Goal: Task Accomplishment & Management: Use online tool/utility

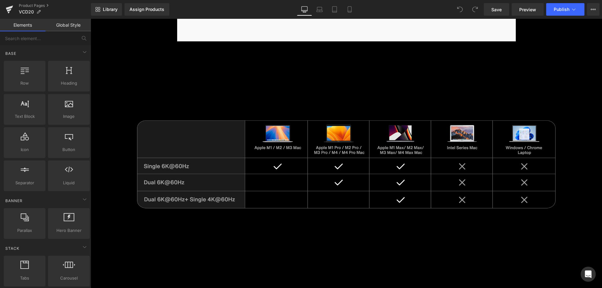
scroll to position [4042, 0]
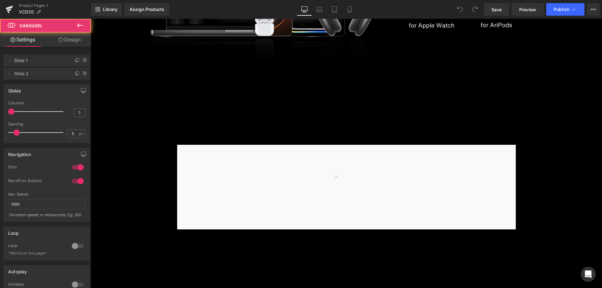
click at [308, 152] on div at bounding box center [346, 187] width 338 height 85
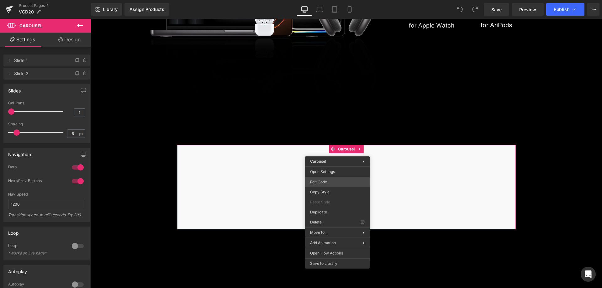
click at [328, 0] on div "You are previewing how the will restyle your page. You can not edit Elements in…" at bounding box center [301, 0] width 602 height 0
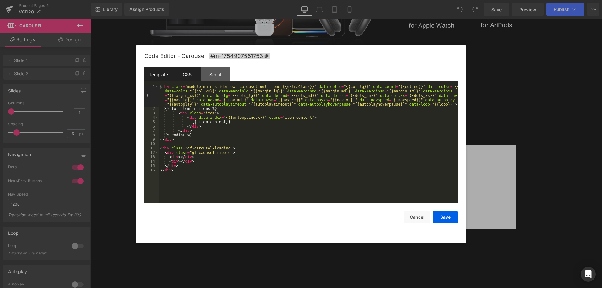
click at [190, 76] on div "CSS" at bounding box center [187, 74] width 29 height 14
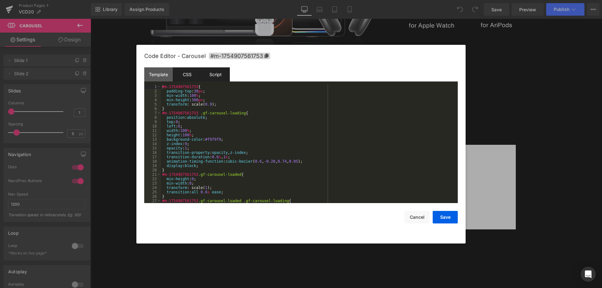
click at [215, 75] on div "Script" at bounding box center [215, 74] width 29 height 14
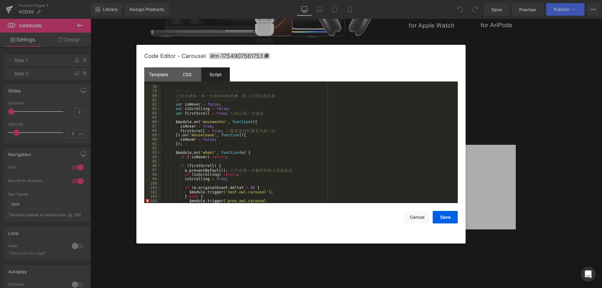
scroll to position [338, 0]
click at [300, 162] on div "// ------------------------- // 优 化 逻 辑 ： 第 一 次 滚 轮 切 换 轮 播 ， 第 二 次 开 始 滚 页 面 /…" at bounding box center [308, 148] width 294 height 127
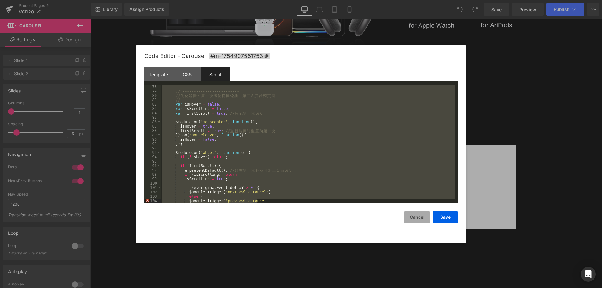
click at [417, 214] on button "Cancel" at bounding box center [416, 217] width 25 height 13
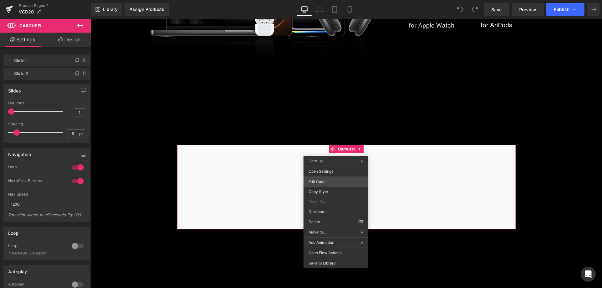
click at [329, 0] on div "You are previewing how the will restyle your page. You can not edit Elements in…" at bounding box center [301, 0] width 602 height 0
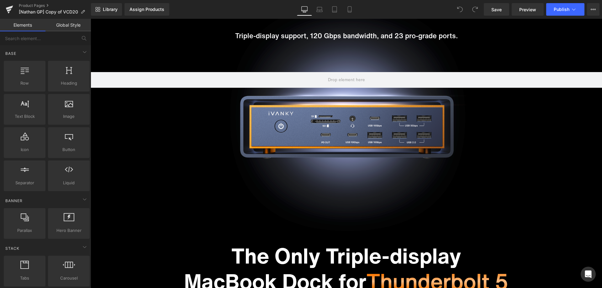
scroll to position [407, 0]
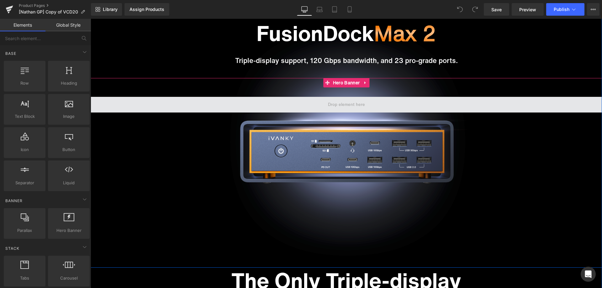
click at [339, 104] on span at bounding box center [346, 104] width 41 height 9
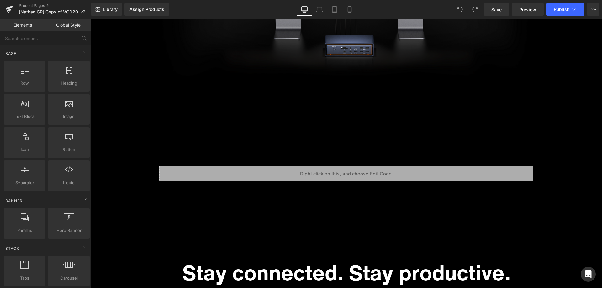
scroll to position [971, 0]
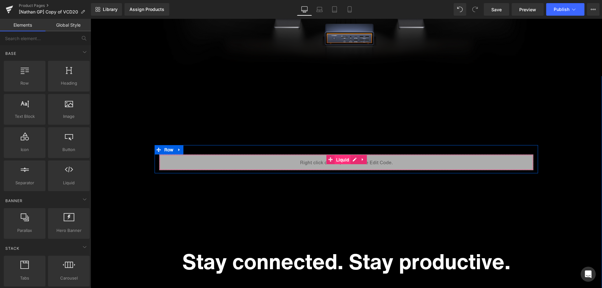
click at [341, 161] on span "Liquid" at bounding box center [342, 159] width 16 height 9
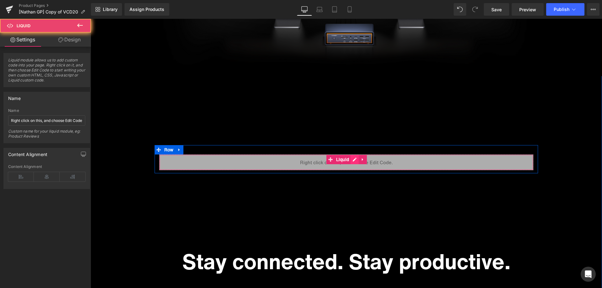
click at [350, 160] on div "Liquid" at bounding box center [346, 162] width 374 height 16
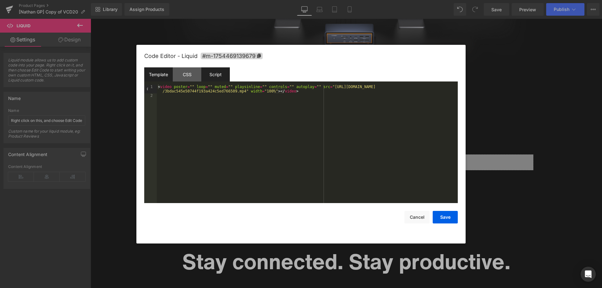
click at [223, 74] on div "Script" at bounding box center [215, 74] width 29 height 14
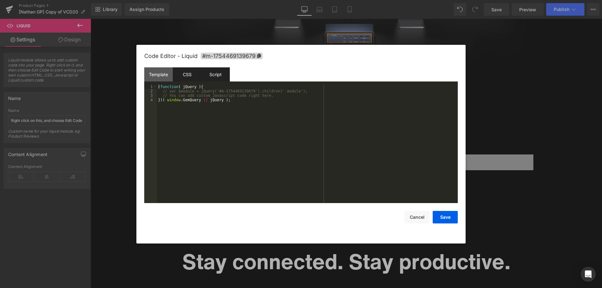
click at [189, 71] on div "CSS" at bounding box center [187, 74] width 29 height 14
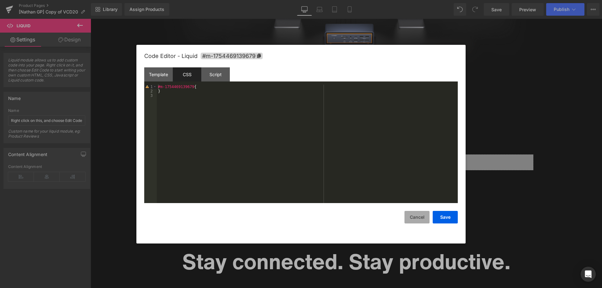
drag, startPoint x: 413, startPoint y: 221, endPoint x: 322, endPoint y: 201, distance: 92.6
click at [413, 221] on button "Cancel" at bounding box center [416, 217] width 25 height 13
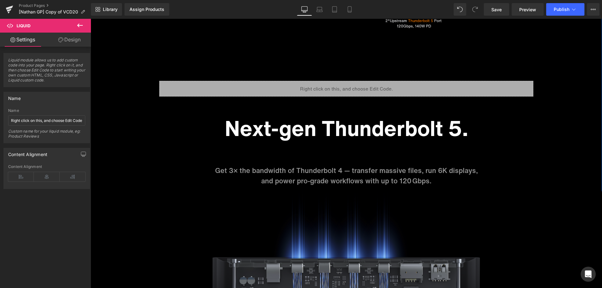
scroll to position [1849, 0]
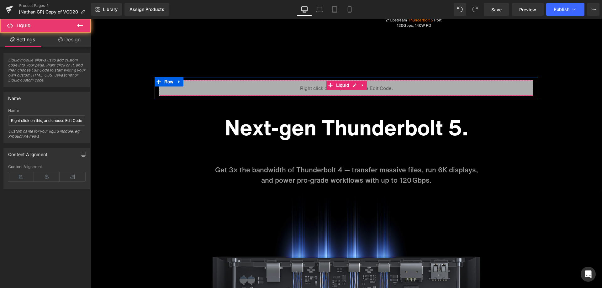
click at [342, 88] on div "Liquid" at bounding box center [346, 88] width 374 height 16
click at [353, 85] on div "Liquid" at bounding box center [346, 88] width 374 height 16
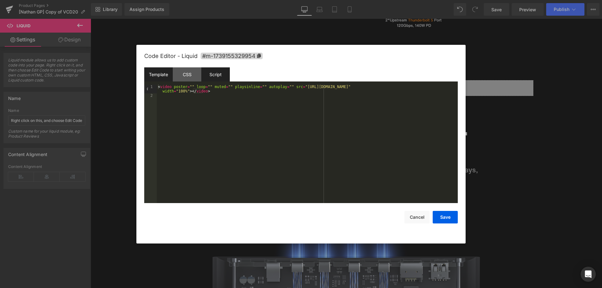
click at [218, 79] on div "Script" at bounding box center [215, 74] width 29 height 14
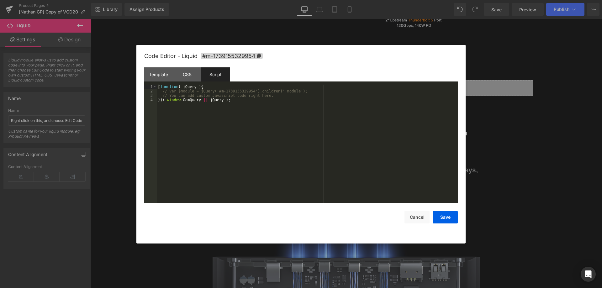
click at [519, 134] on div at bounding box center [301, 144] width 602 height 288
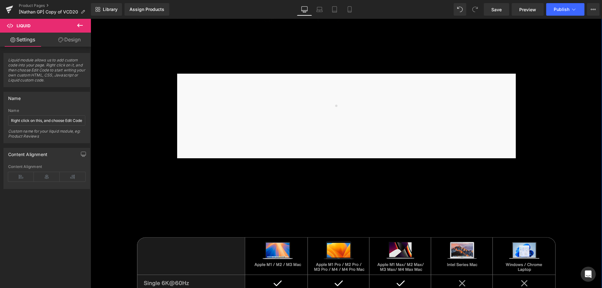
scroll to position [4042, 0]
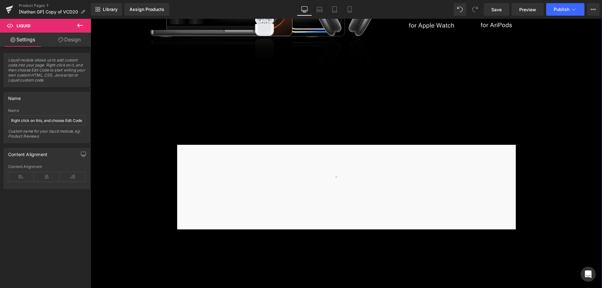
click at [340, 155] on div at bounding box center [346, 187] width 338 height 85
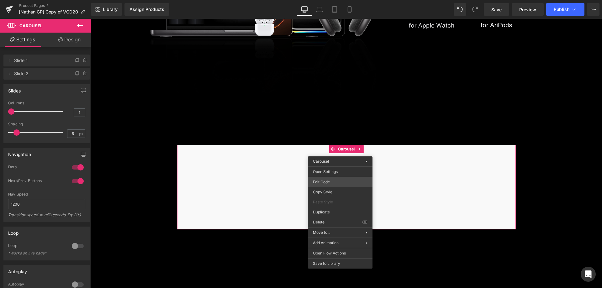
click at [337, 0] on div "Liquid You are previewing how the will restyle your page. You can not edit Elem…" at bounding box center [301, 0] width 602 height 0
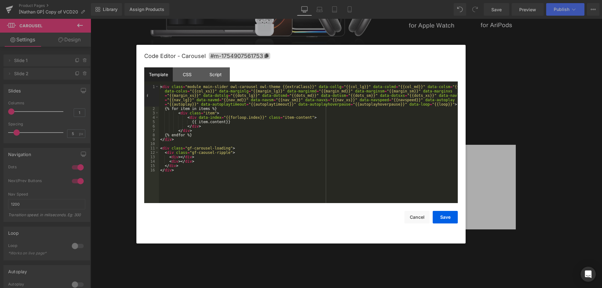
drag, startPoint x: 214, startPoint y: 70, endPoint x: 282, endPoint y: 75, distance: 67.6
click at [214, 70] on div "Script" at bounding box center [215, 74] width 29 height 14
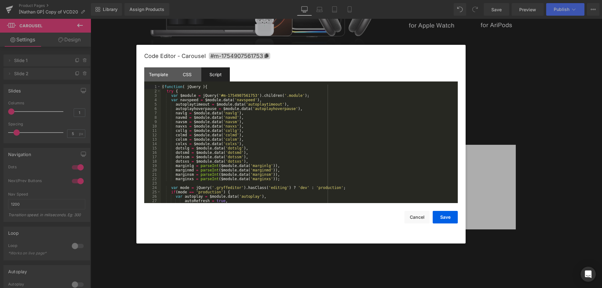
click at [307, 116] on div "( function ( jQuery ) { try { var $module = jQuery ( '#m-1754907561753' ) . chi…" at bounding box center [308, 148] width 294 height 127
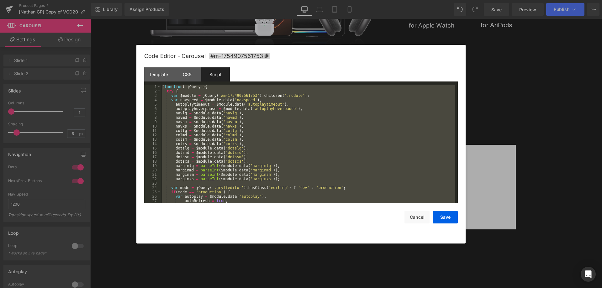
scroll to position [399, 0]
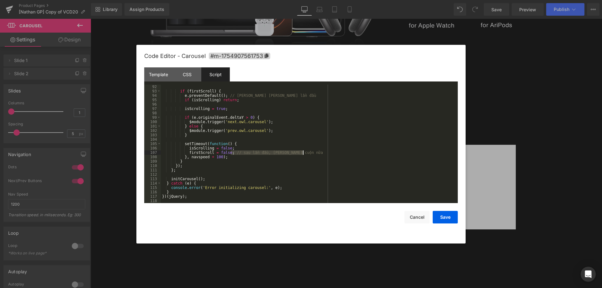
drag, startPoint x: 230, startPoint y: 153, endPoint x: 324, endPoint y: 153, distance: 93.7
click at [324, 153] on div "if ( firstScroll ) { e . preventDefault ( ) ; // chỉ ngăn cuộn trang lần đầu if…" at bounding box center [308, 148] width 294 height 127
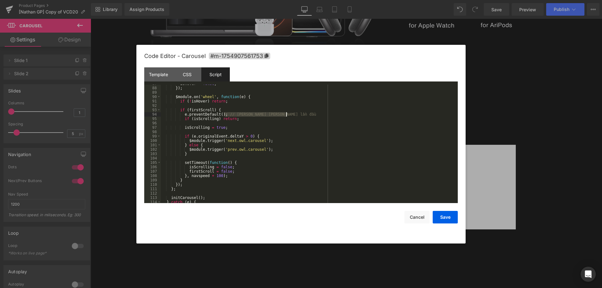
drag, startPoint x: 224, startPoint y: 113, endPoint x: 295, endPoint y: 113, distance: 71.4
click at [295, 113] on div "isHover = false ; }) ; $module . on ( 'wheel' , function ( e ) { if ( ! isHover…" at bounding box center [308, 144] width 294 height 127
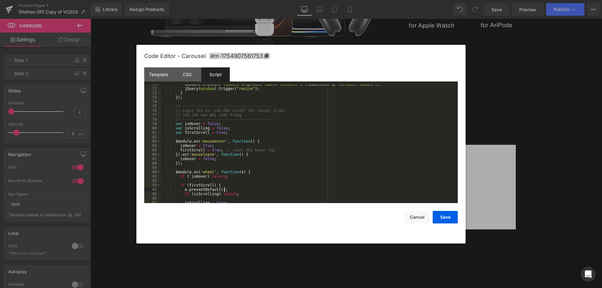
scroll to position [286, 0]
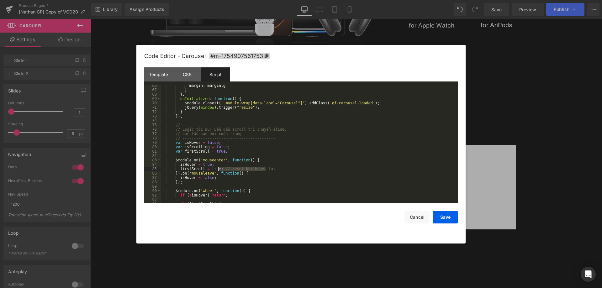
drag, startPoint x: 272, startPoint y: 167, endPoint x: 220, endPoint y: 166, distance: 52.0
click at [218, 166] on div "margin : marginlg } } , onInitialized : function ( ) { $module . closest ( '.mo…" at bounding box center [308, 146] width 294 height 127
click at [274, 151] on div "margin : marginlg } } , onInitialized : function ( ) { $module . closest ( '.mo…" at bounding box center [308, 146] width 294 height 127
drag, startPoint x: 270, startPoint y: 168, endPoint x: 221, endPoint y: 169, distance: 49.2
click at [221, 169] on div "margin : marginlg } } , onInitialized : function ( ) { $module . closest ( '.mo…" at bounding box center [308, 146] width 294 height 127
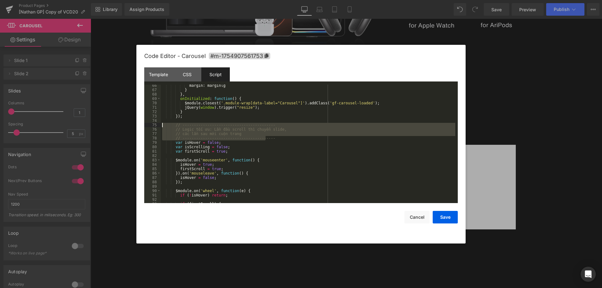
drag, startPoint x: 274, startPoint y: 138, endPoint x: 159, endPoint y: 124, distance: 116.8
click at [159, 124] on pre "66 67 68 69 70 71 72 73 74 75 76 77 78 79 80 81 82 83 84 85 86 87 88 89 90 91 9…" at bounding box center [300, 144] width 313 height 118
click at [214, 136] on div "margin : marginlg } } , onInitialized : function ( ) { $module . closest ( '.mo…" at bounding box center [308, 144] width 294 height 118
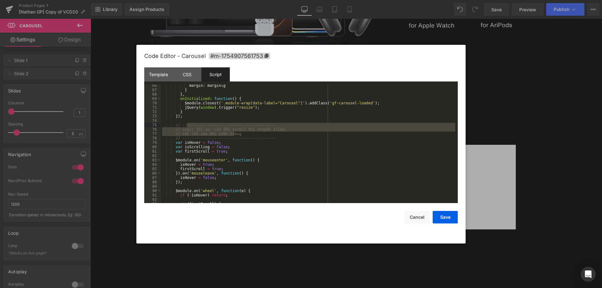
drag, startPoint x: 237, startPoint y: 135, endPoint x: 188, endPoint y: 127, distance: 49.9
click at [188, 127] on div "margin : marginlg } } , onInitialized : function ( ) { $module . closest ( '.mo…" at bounding box center [308, 146] width 294 height 127
click at [270, 140] on div "margin : marginlg } } , onInitialized : function ( ) { $module . closest ( '.mo…" at bounding box center [308, 146] width 294 height 127
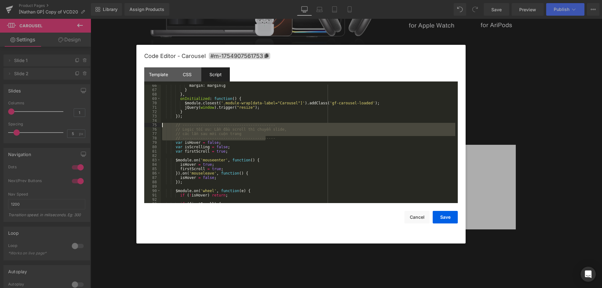
drag, startPoint x: 271, startPoint y: 138, endPoint x: 156, endPoint y: 127, distance: 115.6
click at [156, 127] on pre "66 67 68 69 70 71 72 73 74 75 76 77 78 79 80 81 82 83 84 85 86 87 88 89 90 91 9…" at bounding box center [300, 144] width 313 height 118
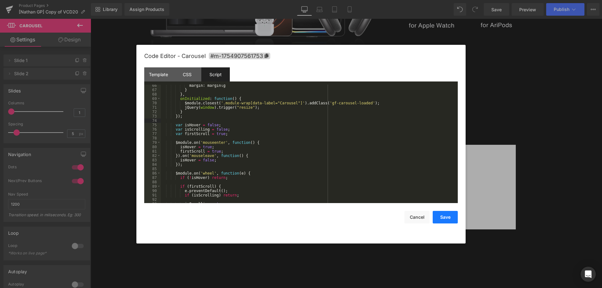
click at [440, 213] on button "Save" at bounding box center [444, 217] width 25 height 13
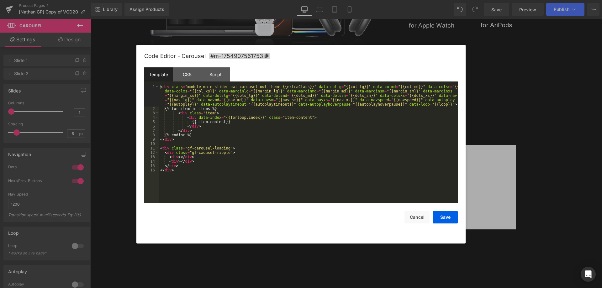
drag, startPoint x: 343, startPoint y: 180, endPoint x: 338, endPoint y: 164, distance: 16.4
click at [343, 0] on div "Liquid You are previewing how the will restyle your page. You can not edit Elem…" at bounding box center [301, 0] width 602 height 0
click at [197, 72] on div "CSS" at bounding box center [187, 74] width 29 height 14
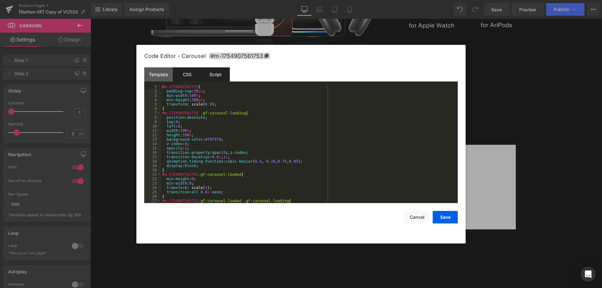
click at [211, 72] on div "Script" at bounding box center [215, 74] width 29 height 14
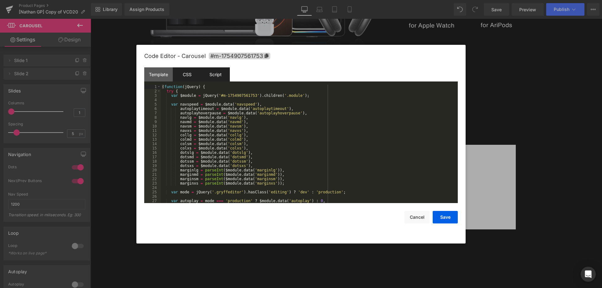
click at [196, 75] on div "CSS" at bounding box center [187, 74] width 29 height 14
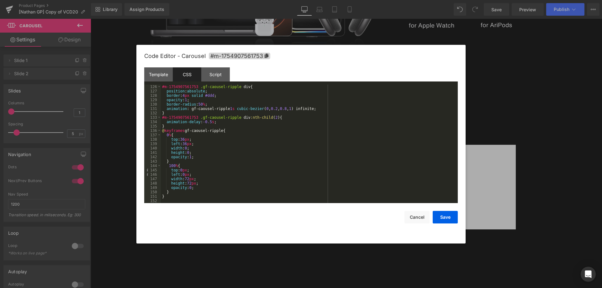
scroll to position [548, 0]
click at [207, 70] on div "Script" at bounding box center [215, 74] width 29 height 14
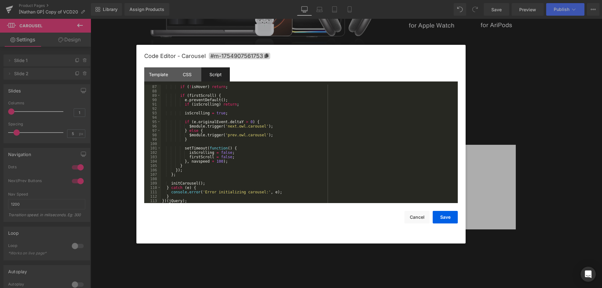
scroll to position [377, 0]
click at [448, 218] on button "Save" at bounding box center [444, 217] width 25 height 13
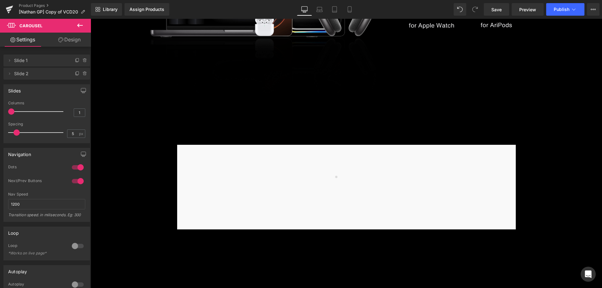
click at [80, 23] on icon at bounding box center [80, 26] width 8 height 8
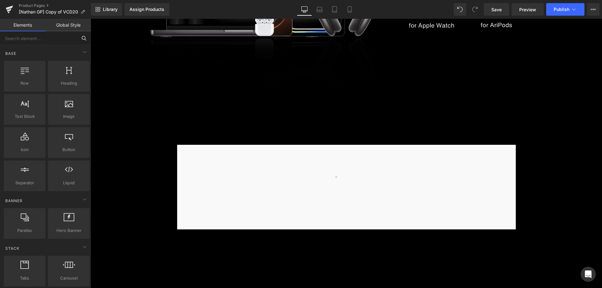
click at [30, 45] on input "text" at bounding box center [38, 38] width 77 height 14
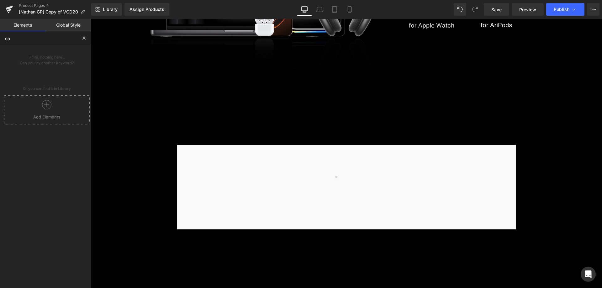
type input "car"
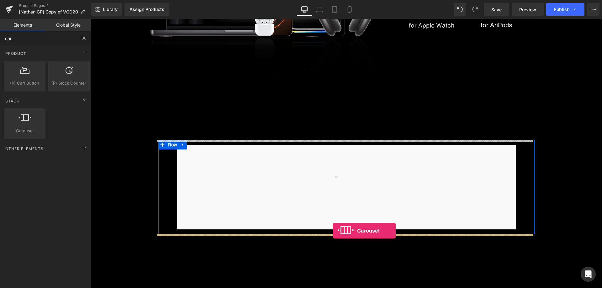
drag, startPoint x: 118, startPoint y: 146, endPoint x: 333, endPoint y: 231, distance: 230.7
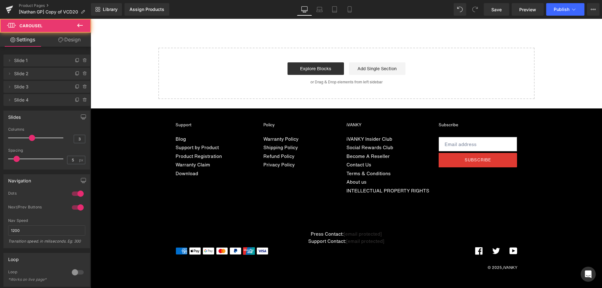
scroll to position [2910, 0]
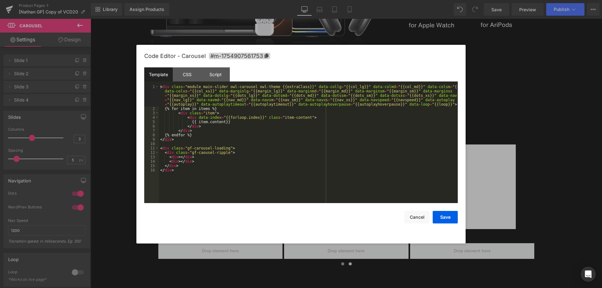
click at [334, 0] on div "Carousel You are previewing how the will restyle your page. You can not edit El…" at bounding box center [301, 0] width 602 height 0
click at [221, 75] on div "Script" at bounding box center [215, 74] width 29 height 14
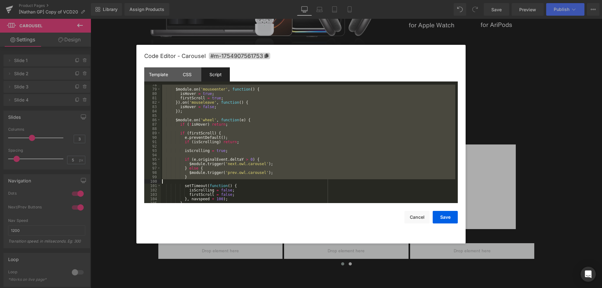
scroll to position [358, 0]
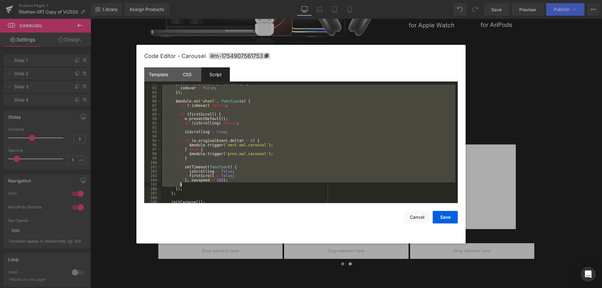
drag, startPoint x: 172, startPoint y: 128, endPoint x: 195, endPoint y: 184, distance: 59.8
click at [195, 184] on div "}) . on ( 'mouseleave' , function ( ) { isHover = false ; }) ; $module . on ( '…" at bounding box center [308, 144] width 294 height 127
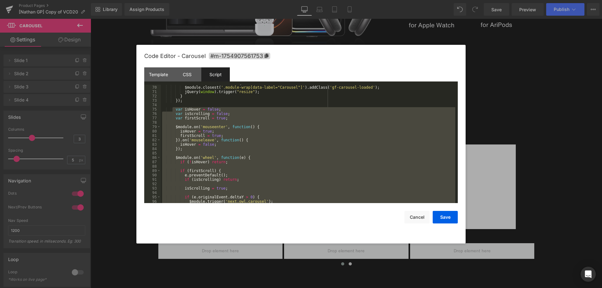
scroll to position [302, 0]
click at [159, 126] on span at bounding box center [158, 127] width 3 height 4
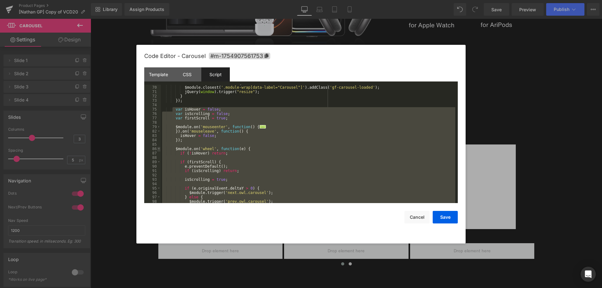
click at [158, 148] on span at bounding box center [158, 149] width 3 height 4
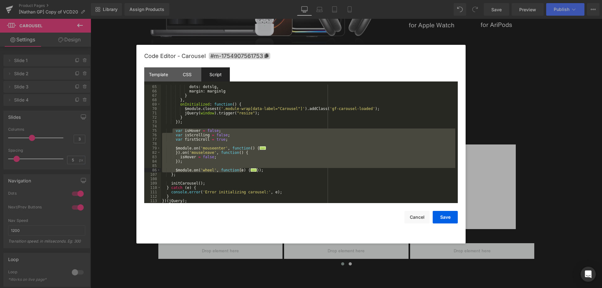
click at [266, 169] on div "dots : dotslg , margin : marginlg } } , onInitialized : function ( ) { $module …" at bounding box center [308, 148] width 294 height 127
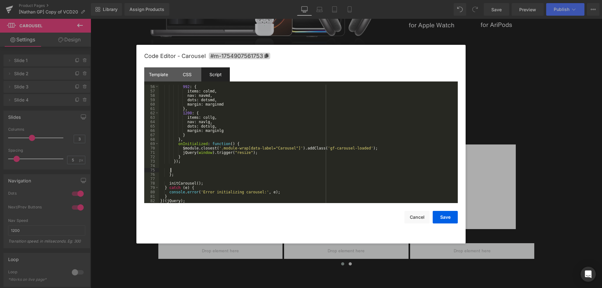
scroll to position [241, 0]
click at [445, 220] on button "Save" at bounding box center [444, 217] width 25 height 13
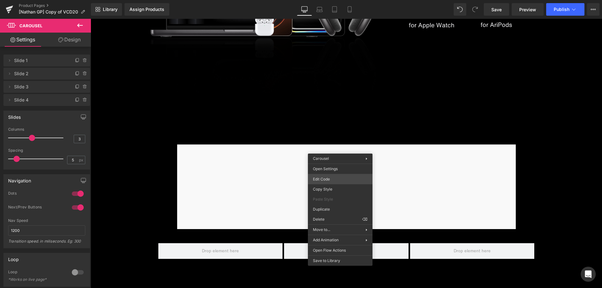
click at [331, 0] on div "Carousel You are previewing how the will restyle your page. You can not edit El…" at bounding box center [301, 0] width 602 height 0
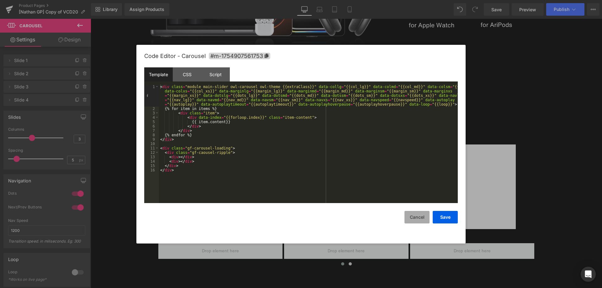
click at [418, 218] on button "Cancel" at bounding box center [416, 217] width 25 height 13
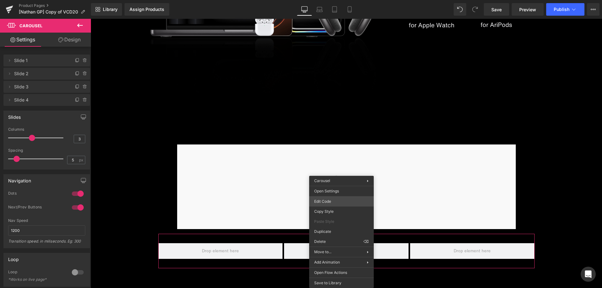
click at [334, 0] on div "Carousel You are previewing how the will restyle your page. You can not edit El…" at bounding box center [301, 0] width 602 height 0
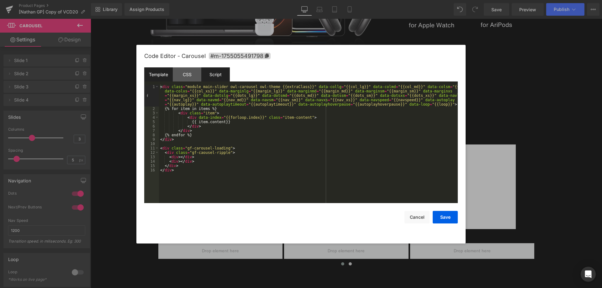
click at [225, 79] on div "Script" at bounding box center [215, 74] width 29 height 14
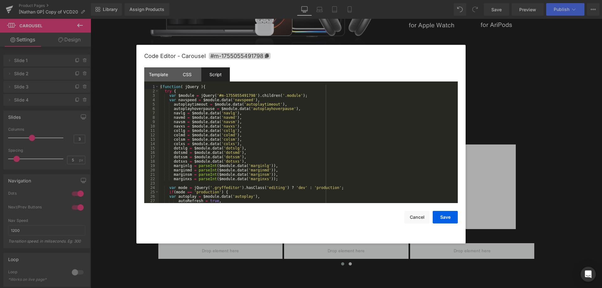
click at [289, 128] on div "( function ( jQuery ) { try { var $module = jQuery ( '#m-1755055491798' ) . chi…" at bounding box center [307, 148] width 296 height 127
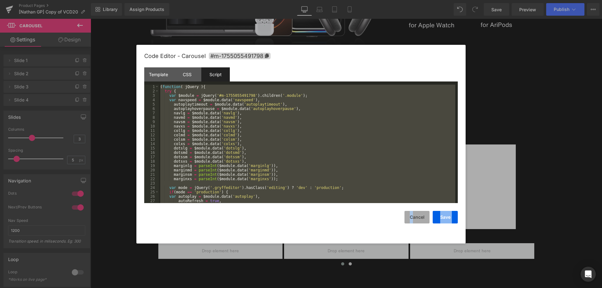
drag, startPoint x: 408, startPoint y: 210, endPoint x: 412, endPoint y: 214, distance: 5.8
click at [412, 214] on div "Save Cancel" at bounding box center [300, 213] width 313 height 20
click at [412, 214] on button "Cancel" at bounding box center [416, 217] width 25 height 13
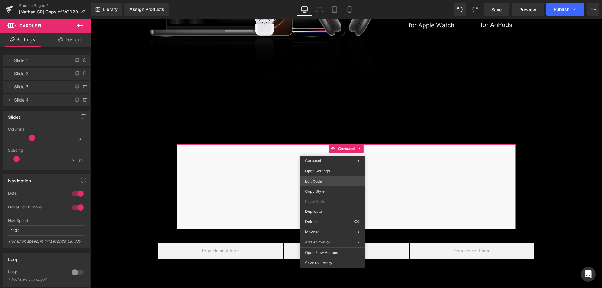
click at [330, 0] on div "Carousel You are previewing how the will restyle your page. You can not edit El…" at bounding box center [301, 0] width 602 height 0
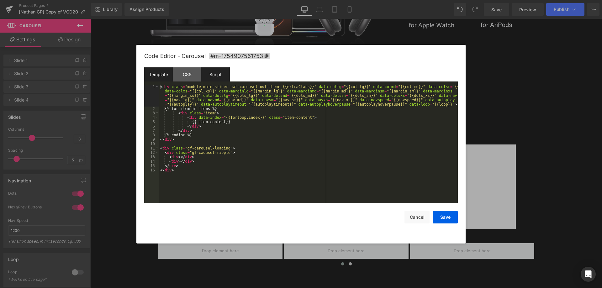
click at [223, 75] on div "Script" at bounding box center [215, 74] width 29 height 14
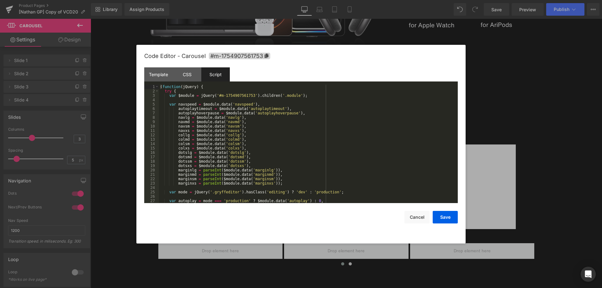
click at [284, 146] on div "( function ( jQuery ) { try { var $module = jQuery ( '#m-1754907561753' ) . chi…" at bounding box center [307, 148] width 296 height 127
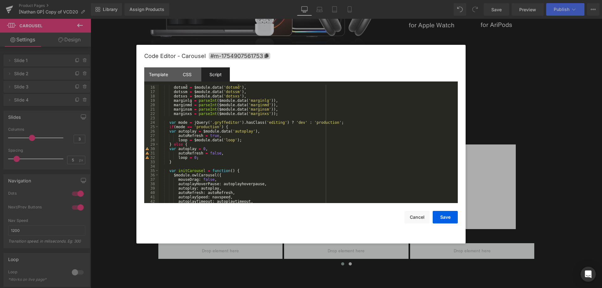
scroll to position [0, 0]
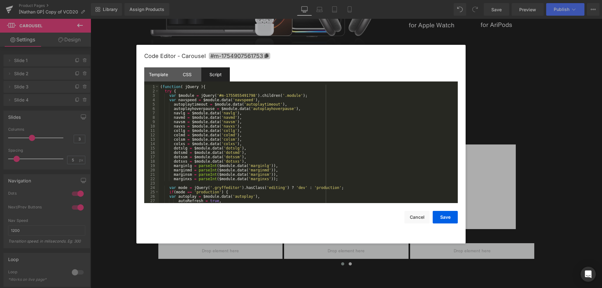
click at [264, 55] on icon at bounding box center [266, 56] width 4 height 4
click at [185, 74] on div "CSS" at bounding box center [187, 74] width 29 height 14
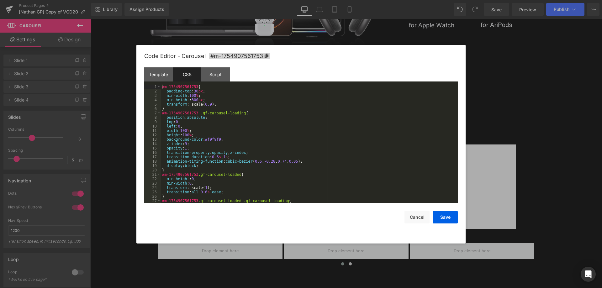
click at [185, 88] on div "#m-1754907561753 { padding-top : 30 px ; min-width : 100 % ; min-height : 300 p…" at bounding box center [308, 148] width 294 height 127
click at [221, 70] on div "Script" at bounding box center [215, 74] width 29 height 14
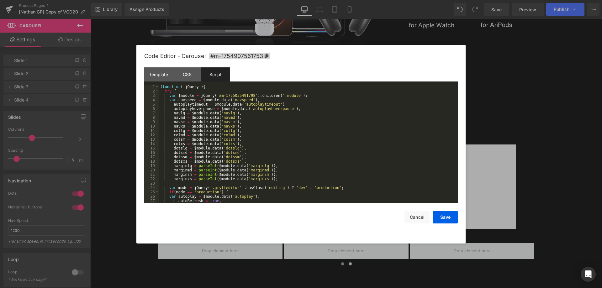
click at [227, 95] on div "( function ( jQuery ) { try { var $module = jQuery ( '#m-1755055491798' ) . chi…" at bounding box center [307, 148] width 296 height 127
click at [442, 217] on button "Save" at bounding box center [444, 217] width 25 height 13
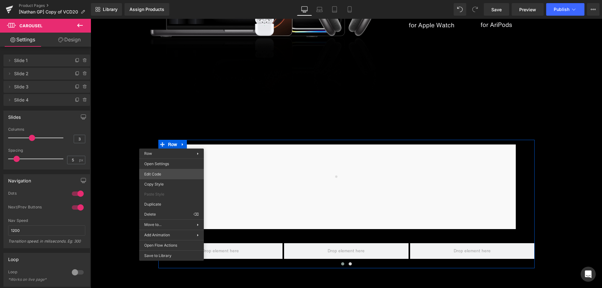
click at [178, 0] on div "Carousel You are previewing how the will restyle your page. You can not edit El…" at bounding box center [301, 0] width 602 height 0
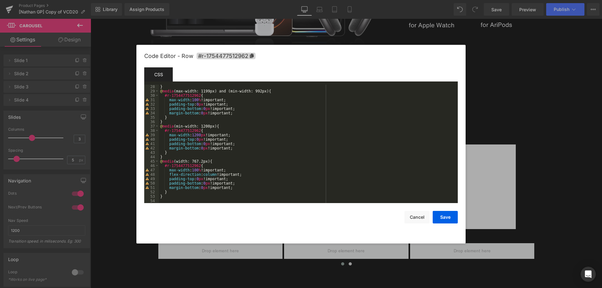
scroll to position [118, 0]
click at [414, 215] on button "Cancel" at bounding box center [416, 217] width 25 height 13
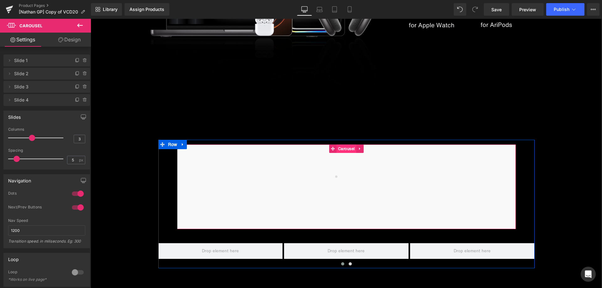
click at [337, 150] on span "Carousel" at bounding box center [346, 148] width 20 height 8
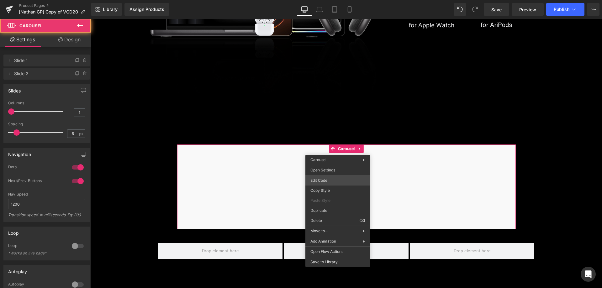
click at [325, 0] on div "Carousel You are previewing how the will restyle your page. You can not edit El…" at bounding box center [301, 0] width 602 height 0
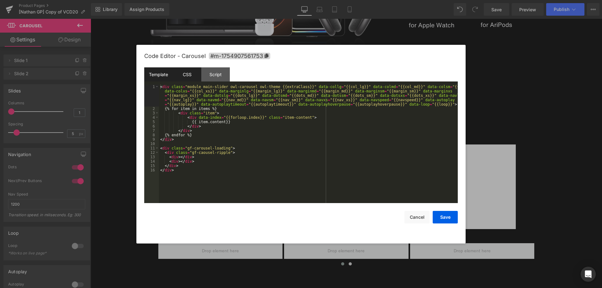
click at [190, 79] on div "CSS" at bounding box center [187, 74] width 29 height 14
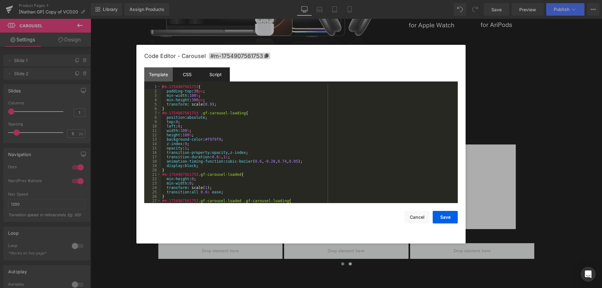
click at [211, 74] on div "Script" at bounding box center [215, 74] width 29 height 14
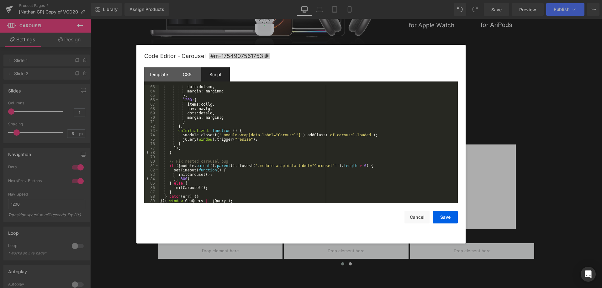
scroll to position [272, 0]
drag, startPoint x: 418, startPoint y: 219, endPoint x: 292, endPoint y: 184, distance: 130.4
click at [418, 219] on button "Cancel" at bounding box center [416, 217] width 25 height 13
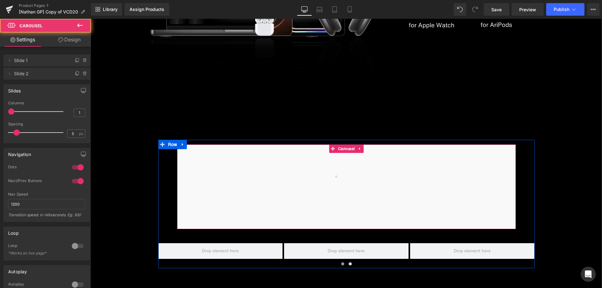
click at [292, 154] on div at bounding box center [346, 186] width 338 height 85
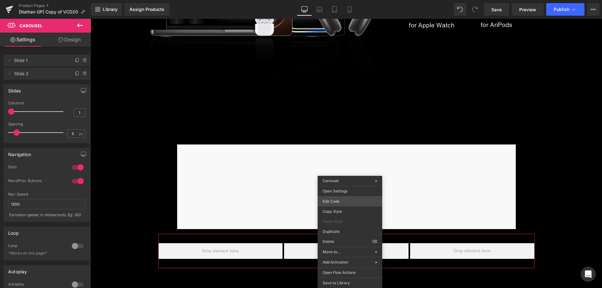
click at [338, 0] on div "Carousel You are previewing how the will restyle your page. You can not edit El…" at bounding box center [301, 0] width 602 height 0
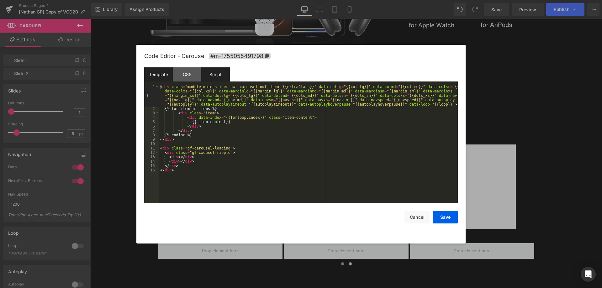
click at [216, 76] on div "Script" at bounding box center [215, 74] width 29 height 14
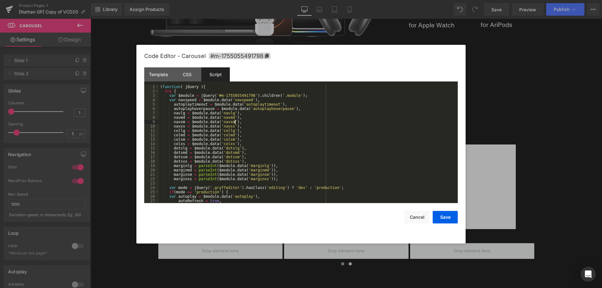
click at [238, 120] on div "( function ( jQuery ) { try { var $module = jQuery ( '#m-1755055491798' ) . chi…" at bounding box center [307, 148] width 296 height 127
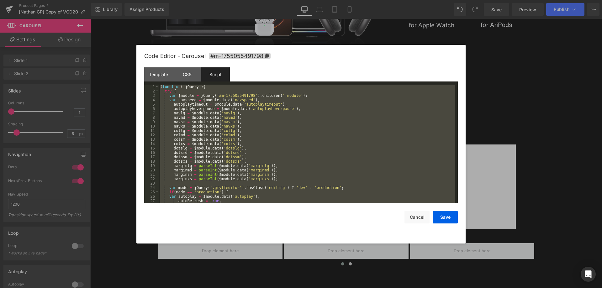
scroll to position [399, 0]
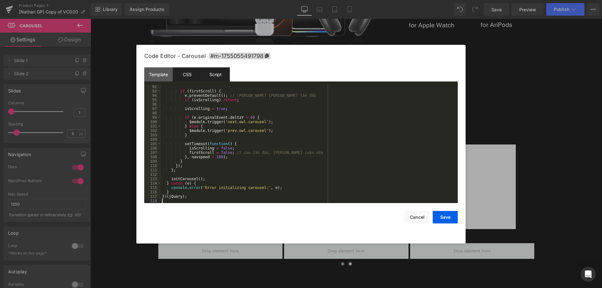
click at [186, 75] on div "CSS" at bounding box center [187, 74] width 29 height 14
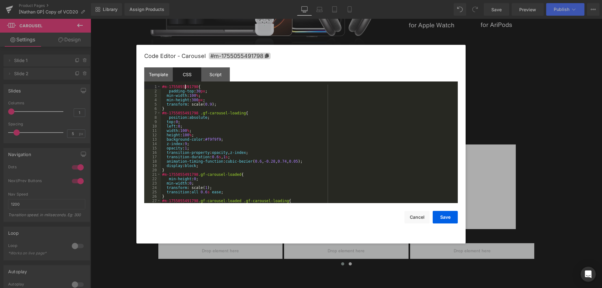
click at [185, 86] on div "#m-1755055491798 { padding-top : 30 px ; min-width : 100 % ; min-height : 300 p…" at bounding box center [308, 148] width 294 height 127
click at [210, 78] on div "Script" at bounding box center [215, 74] width 29 height 14
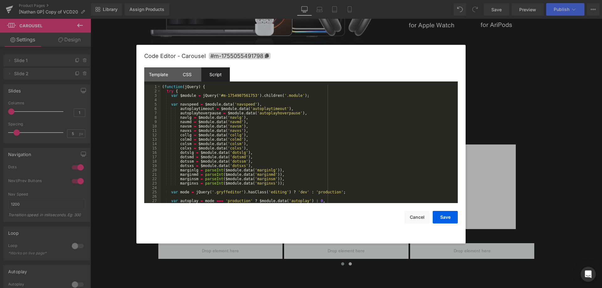
scroll to position [0, 0]
click at [236, 93] on div "( function ( jQuery ) { try { var $module = jQuery ( '#m-1754907561753' ) . chi…" at bounding box center [308, 148] width 294 height 127
click at [437, 215] on button "Save" at bounding box center [444, 217] width 25 height 13
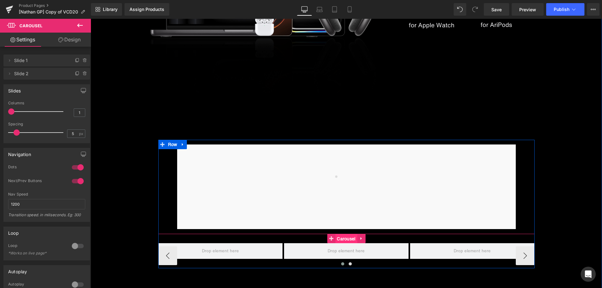
click at [341, 239] on span "Carousel" at bounding box center [346, 238] width 22 height 9
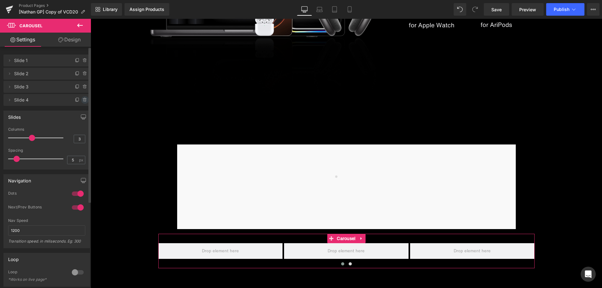
click at [84, 98] on icon at bounding box center [84, 98] width 1 height 1
click at [81, 98] on button "Delete" at bounding box center [78, 100] width 20 height 8
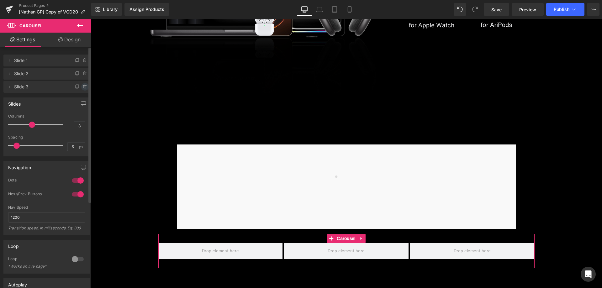
click at [84, 87] on icon at bounding box center [84, 86] width 0 height 1
click at [82, 87] on button "Delete" at bounding box center [80, 87] width 20 height 8
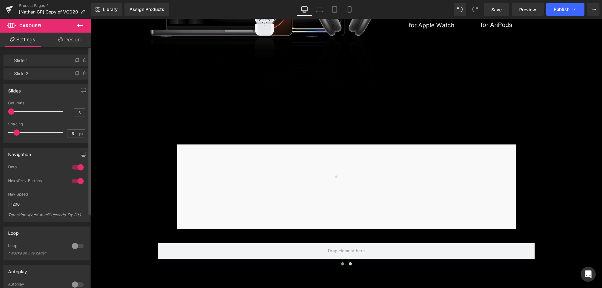
drag, startPoint x: 33, startPoint y: 113, endPoint x: 0, endPoint y: 111, distance: 33.0
click at [0, 111] on div "Slides 3 Columns 3 3 Columns 3 3 Columns 3 1 Columns 1 5px Spacing 5 px 5px Spa…" at bounding box center [47, 112] width 94 height 64
click at [79, 25] on icon at bounding box center [80, 25] width 6 height 4
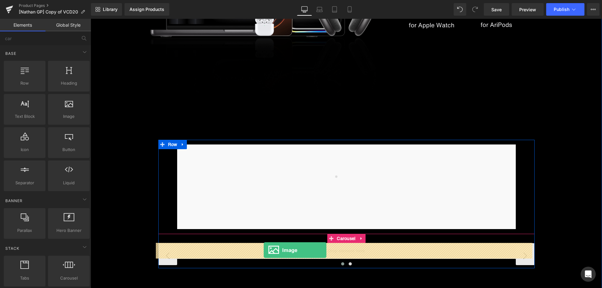
drag, startPoint x: 156, startPoint y: 134, endPoint x: 263, endPoint y: 250, distance: 158.5
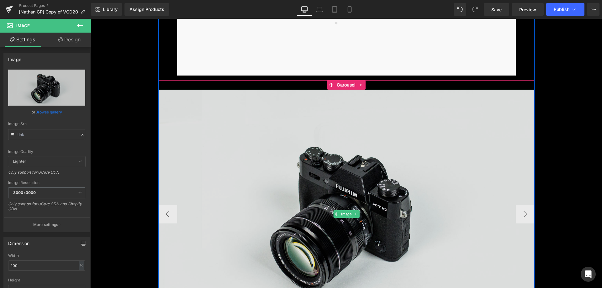
scroll to position [3098, 0]
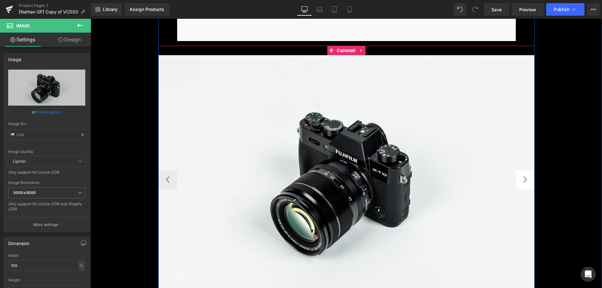
click at [520, 180] on button "›" at bounding box center [524, 179] width 19 height 19
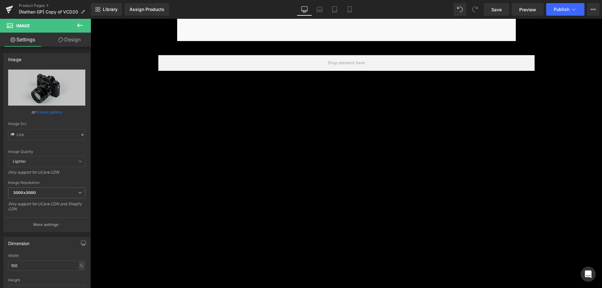
click at [76, 19] on button at bounding box center [80, 26] width 22 height 14
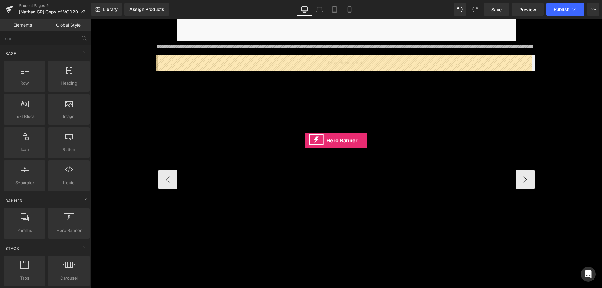
drag, startPoint x: 158, startPoint y: 247, endPoint x: 329, endPoint y: 108, distance: 220.5
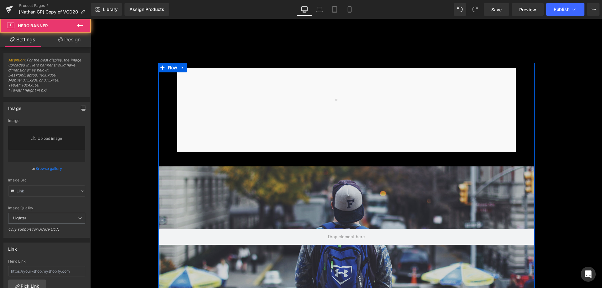
scroll to position [2972, 0]
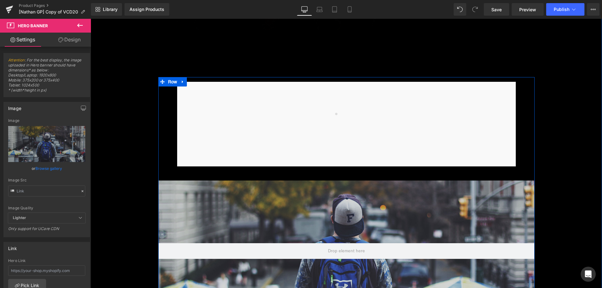
click at [166, 98] on div "SD 4.0 UHS-II Heading Image microSD 4.0 UHS-II Heading Image Carousel Image Her…" at bounding box center [346, 253] width 376 height 352
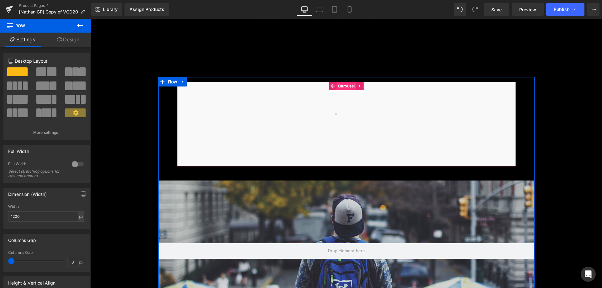
click at [348, 89] on span "Carousel" at bounding box center [346, 86] width 20 height 8
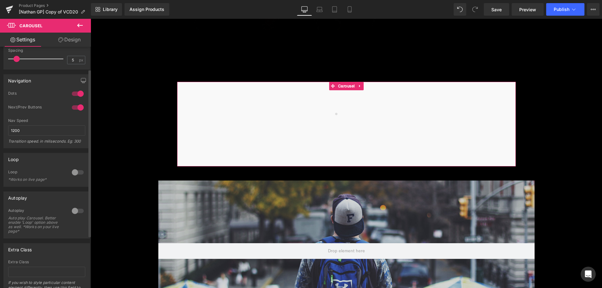
scroll to position [14, 0]
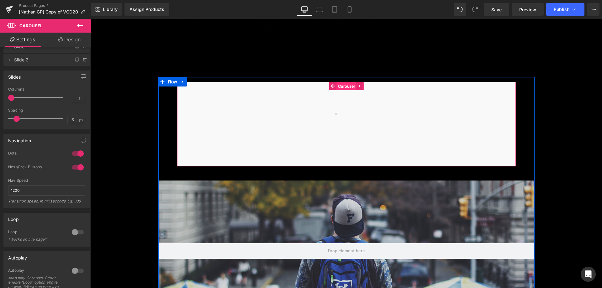
click at [338, 88] on span "Carousel" at bounding box center [346, 86] width 20 height 8
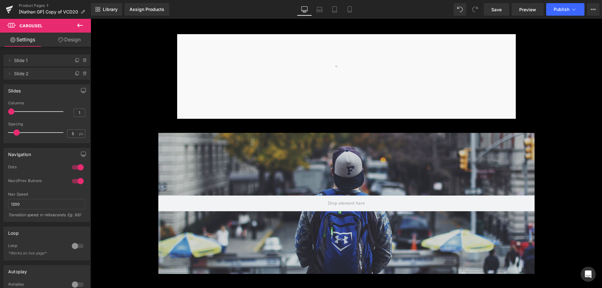
scroll to position [3004, 0]
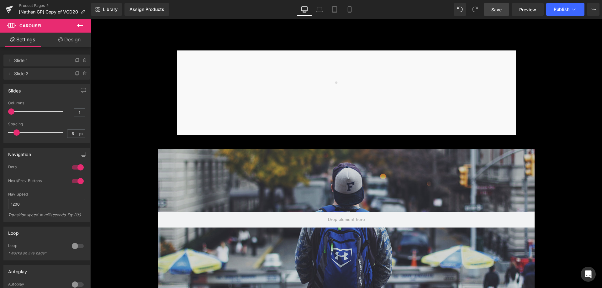
click at [496, 13] on link "Save" at bounding box center [495, 9] width 25 height 13
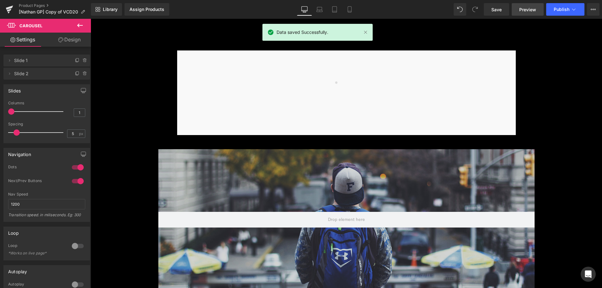
click at [531, 8] on span "Preview" at bounding box center [527, 9] width 17 height 7
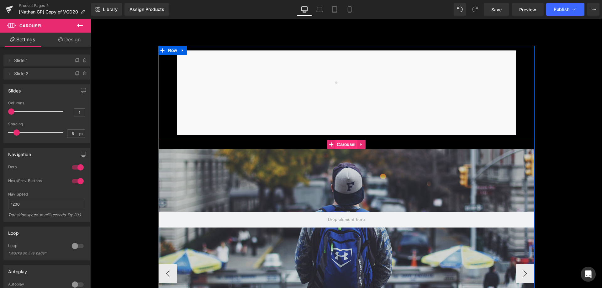
click at [340, 147] on span "Carousel" at bounding box center [346, 144] width 22 height 9
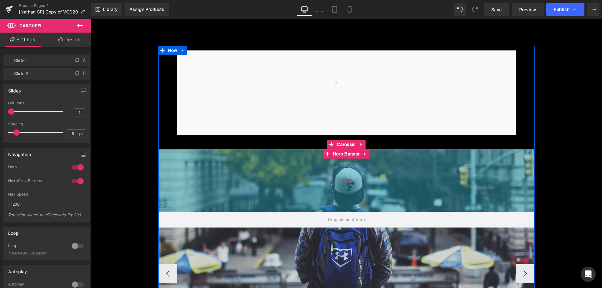
click at [213, 169] on div "200px" at bounding box center [346, 180] width 376 height 63
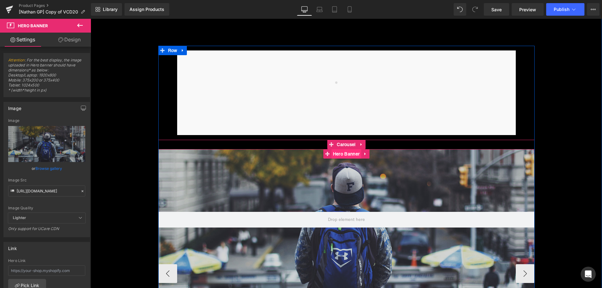
click at [351, 155] on span "Hero Banner" at bounding box center [346, 153] width 30 height 9
click at [342, 154] on span "Hero Banner" at bounding box center [346, 153] width 30 height 9
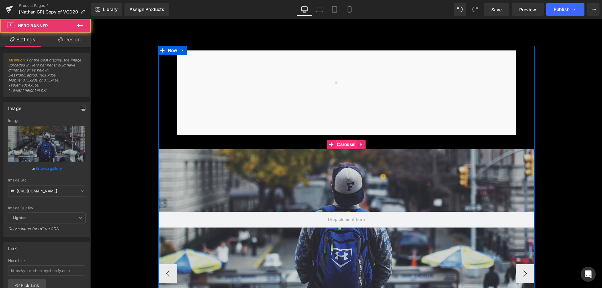
click at [340, 145] on span "Carousel" at bounding box center [346, 144] width 22 height 9
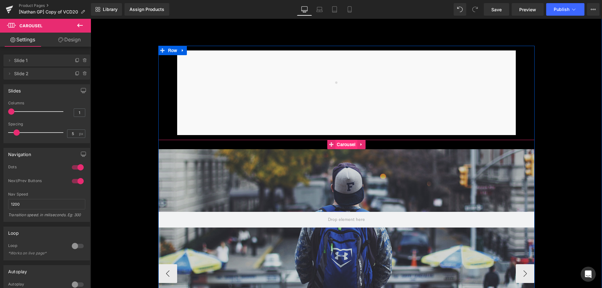
click at [335, 143] on span "Carousel" at bounding box center [346, 144] width 22 height 9
click at [342, 145] on span "Carousel" at bounding box center [346, 144] width 22 height 9
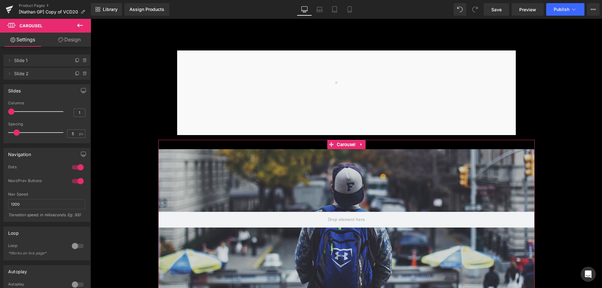
click at [72, 39] on link "Design" at bounding box center [69, 40] width 45 height 14
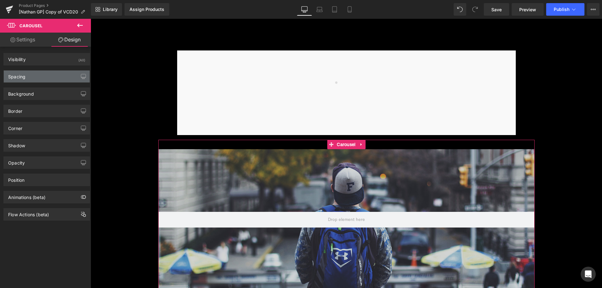
click at [62, 76] on div "Spacing" at bounding box center [47, 76] width 86 height 12
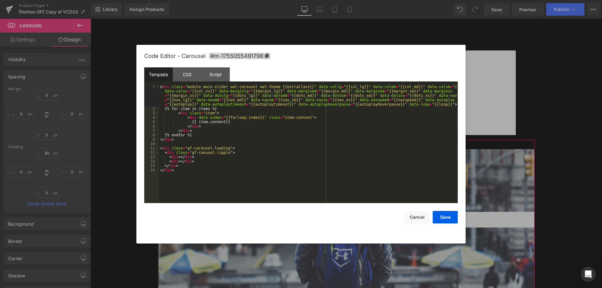
click at [324, 0] on div "Carousel You are previewing how the will restyle your page. You can not edit El…" at bounding box center [301, 0] width 602 height 0
click at [228, 139] on div "< div class = "module main-slider owl-carousel owl-theme {{extraClass}}" data-c…" at bounding box center [308, 157] width 299 height 145
click at [192, 133] on div "< div class = "module main-slider owl-carousel owl-theme {{extraClass}}" data-c…" at bounding box center [308, 157] width 299 height 145
click at [194, 173] on div "< div class = "module main-slider owl-carousel owl-theme {{extraClass}}" data-c…" at bounding box center [308, 157] width 299 height 145
drag, startPoint x: 413, startPoint y: 216, endPoint x: 317, endPoint y: 172, distance: 105.9
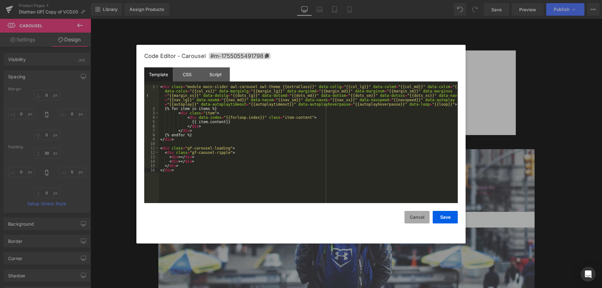
click at [413, 216] on button "Cancel" at bounding box center [416, 217] width 25 height 13
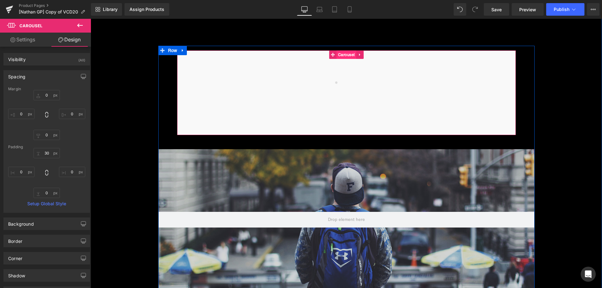
click at [336, 57] on span "Carousel" at bounding box center [346, 54] width 20 height 8
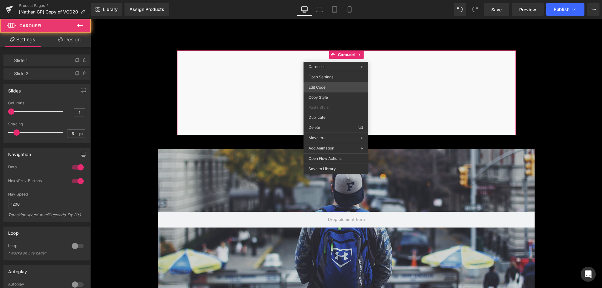
click at [339, 0] on div "Carousel You are previewing how the will restyle your page. You can not edit El…" at bounding box center [301, 0] width 602 height 0
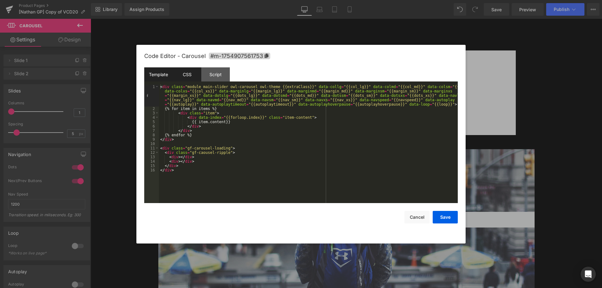
click at [194, 70] on div "CSS" at bounding box center [187, 74] width 29 height 14
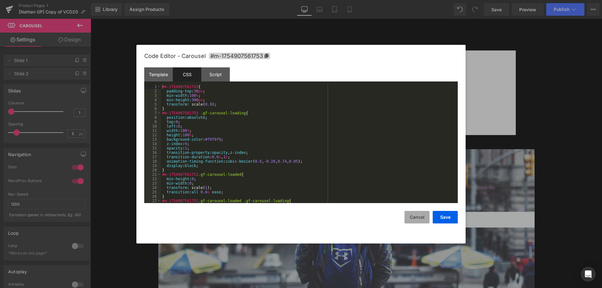
drag, startPoint x: 414, startPoint y: 214, endPoint x: 264, endPoint y: 166, distance: 157.2
click at [414, 214] on button "Cancel" at bounding box center [416, 217] width 25 height 13
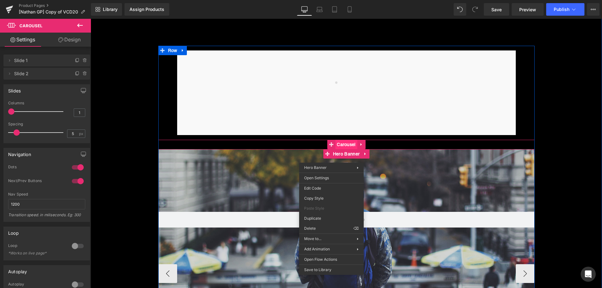
click at [336, 147] on span "Carousel" at bounding box center [346, 144] width 22 height 9
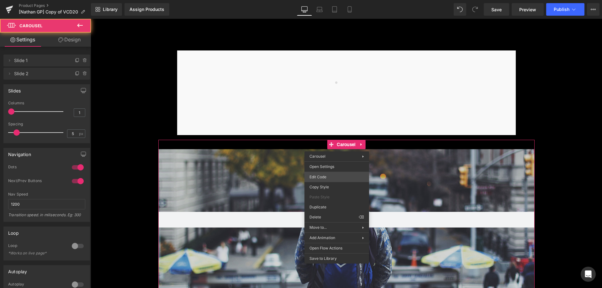
click at [330, 0] on div "Carousel You are previewing how the will restyle your page. You can not edit El…" at bounding box center [301, 0] width 602 height 0
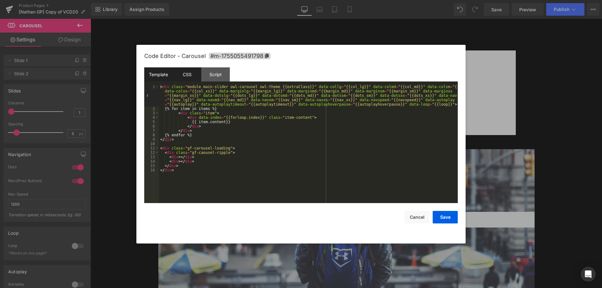
click at [189, 71] on div "CSS" at bounding box center [187, 74] width 29 height 14
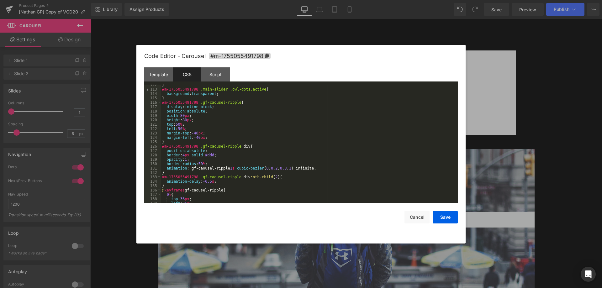
scroll to position [548, 0]
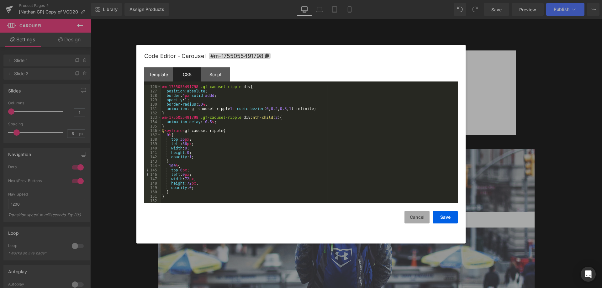
click at [420, 213] on button "Cancel" at bounding box center [416, 217] width 25 height 13
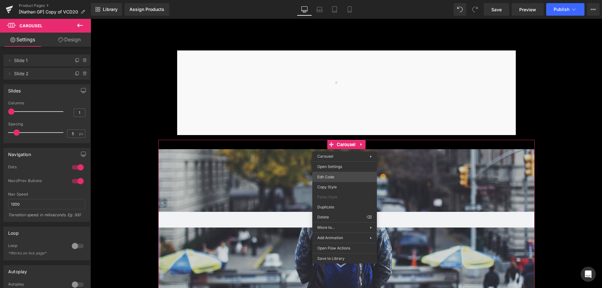
click at [341, 0] on div "Carousel You are previewing how the will restyle your page. You can not edit El…" at bounding box center [301, 0] width 602 height 0
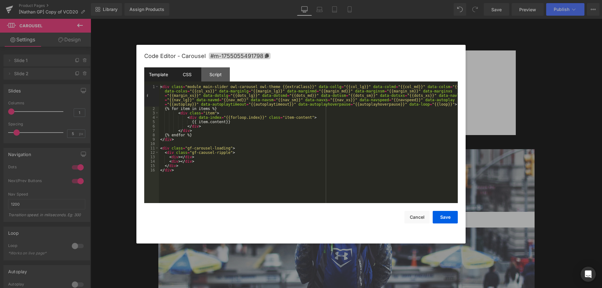
click at [190, 79] on div "CSS" at bounding box center [187, 74] width 29 height 14
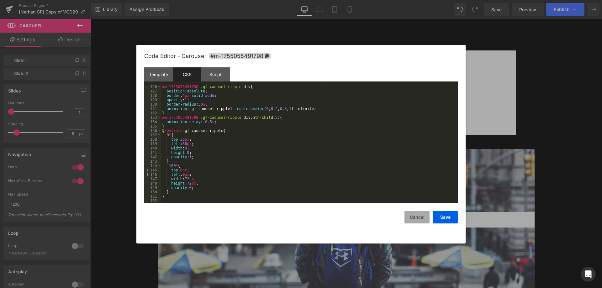
click at [414, 218] on button "Cancel" at bounding box center [416, 217] width 25 height 13
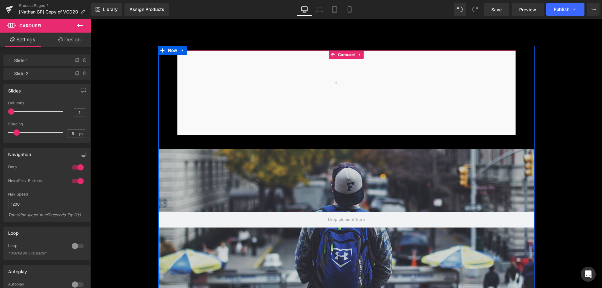
click at [345, 60] on div at bounding box center [346, 92] width 338 height 85
click at [345, 57] on span "Carousel" at bounding box center [346, 54] width 20 height 8
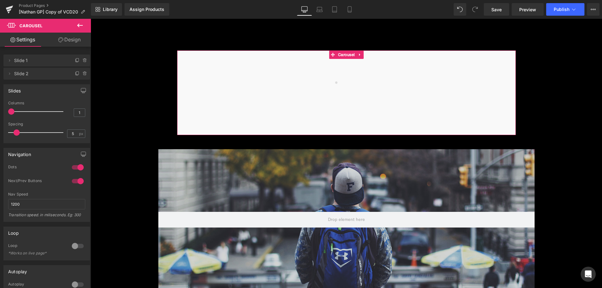
click at [82, 44] on link "Design" at bounding box center [69, 40] width 45 height 14
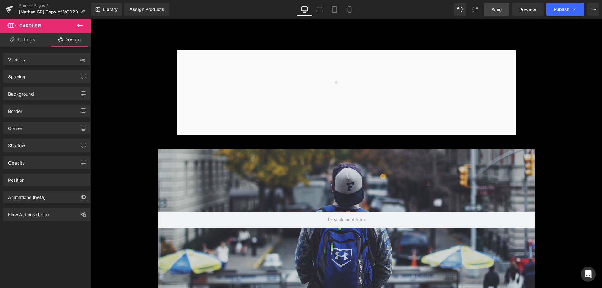
click at [496, 9] on span "Save" at bounding box center [496, 9] width 10 height 7
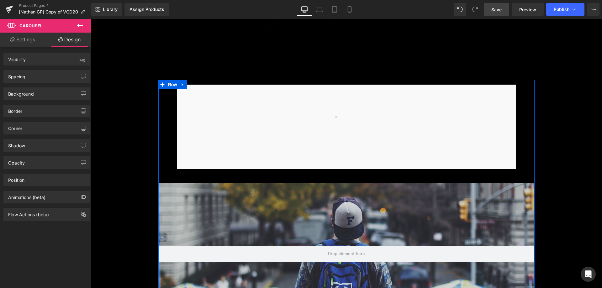
scroll to position [3024, 0]
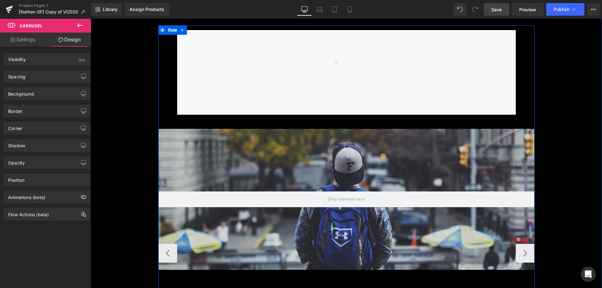
click at [338, 131] on div "Hero Banner 200px" at bounding box center [346, 199] width 376 height 141
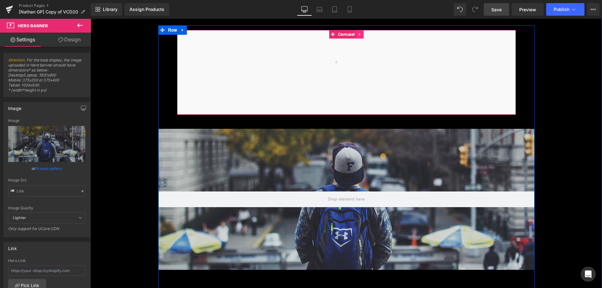
click at [358, 37] on link at bounding box center [359, 34] width 7 height 8
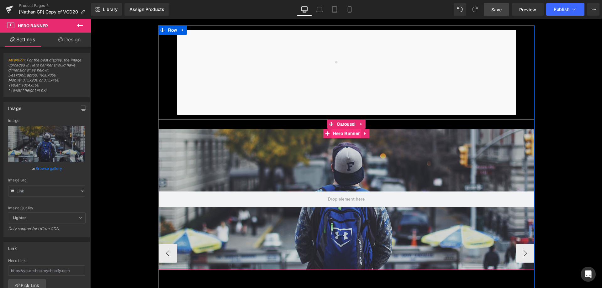
click at [338, 133] on span "Hero Banner" at bounding box center [346, 133] width 30 height 9
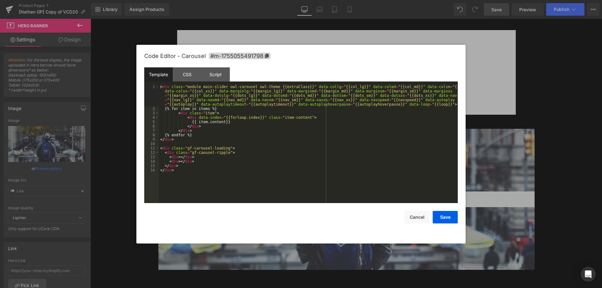
click at [338, 0] on div "Hero Banner You are previewing how the will restyle your page. You can not edit…" at bounding box center [301, 0] width 602 height 0
click at [223, 74] on div "Script" at bounding box center [215, 74] width 29 height 14
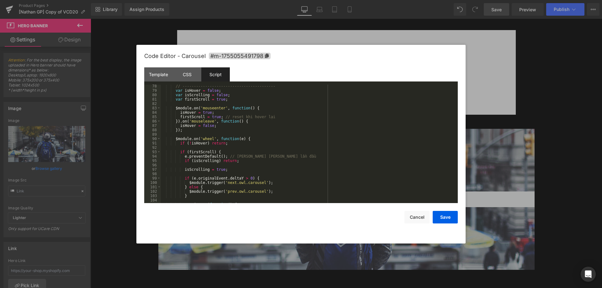
scroll to position [282, 0]
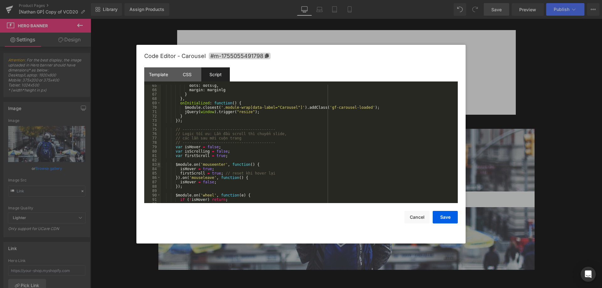
click at [157, 163] on span at bounding box center [158, 164] width 3 height 4
click at [158, 188] on span at bounding box center [158, 186] width 3 height 4
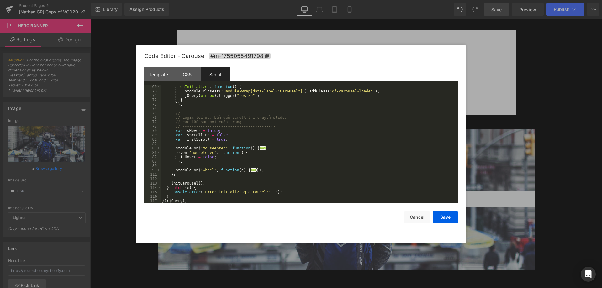
scroll to position [298, 0]
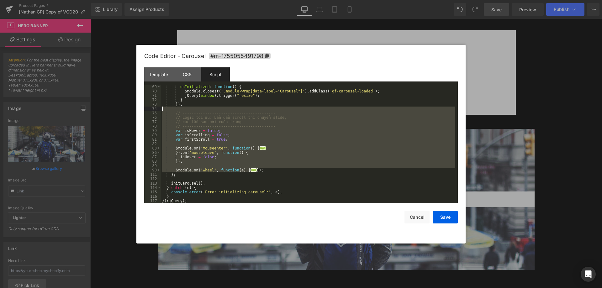
drag, startPoint x: 262, startPoint y: 170, endPoint x: 275, endPoint y: 109, distance: 62.9
click at [275, 109] on div "onInitialized : function ( ) { $module . closest ( '.module-wrap[data-label="Ca…" at bounding box center [308, 148] width 294 height 127
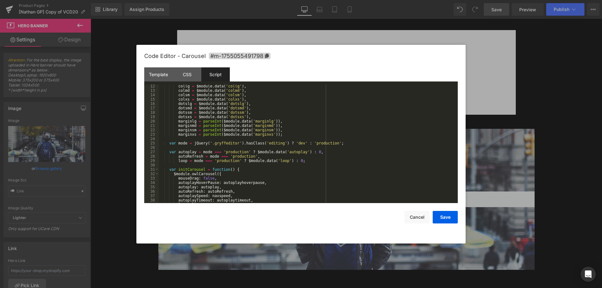
scroll to position [49, 0]
click at [445, 211] on button "Save" at bounding box center [444, 217] width 25 height 13
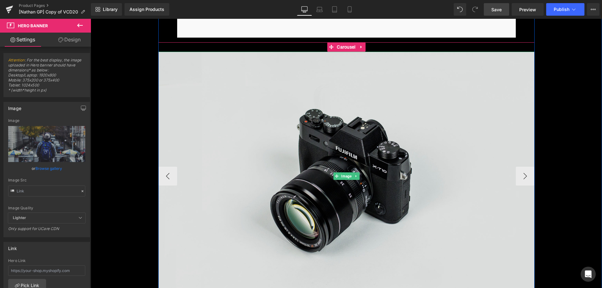
scroll to position [3181, 0]
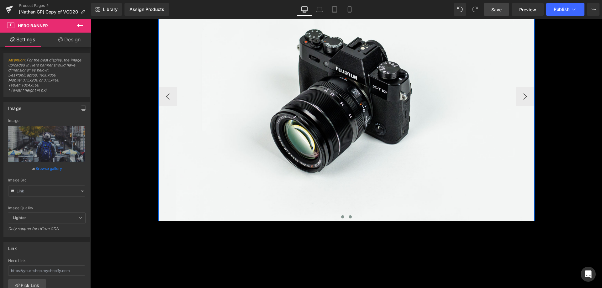
click at [348, 216] on span at bounding box center [349, 216] width 3 height 3
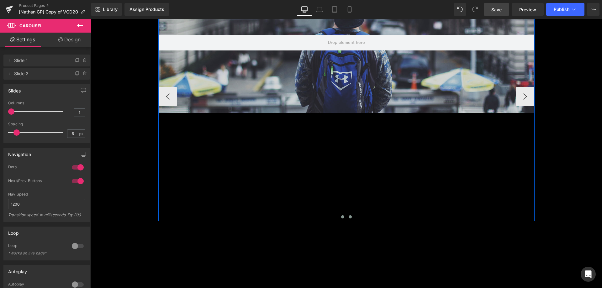
click at [340, 215] on button at bounding box center [343, 217] width 8 height 6
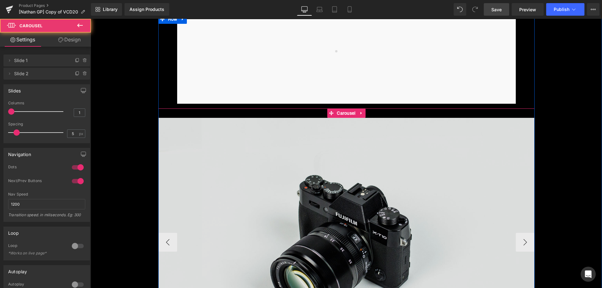
scroll to position [3024, 0]
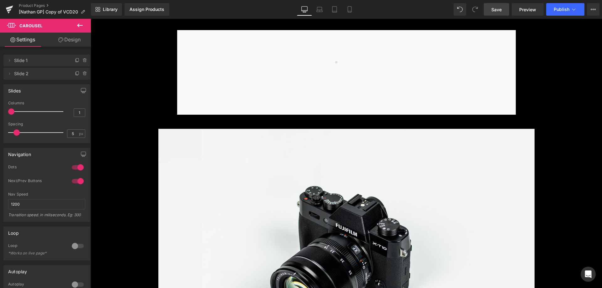
click at [500, 9] on span "Save" at bounding box center [496, 9] width 10 height 7
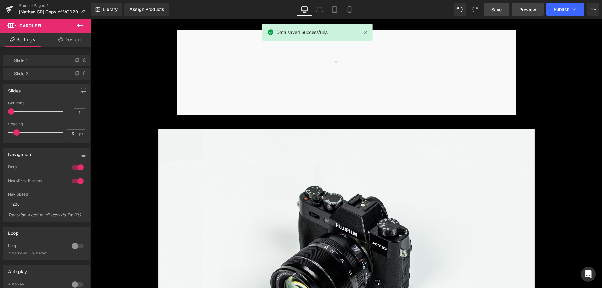
click at [522, 11] on span "Preview" at bounding box center [527, 9] width 17 height 7
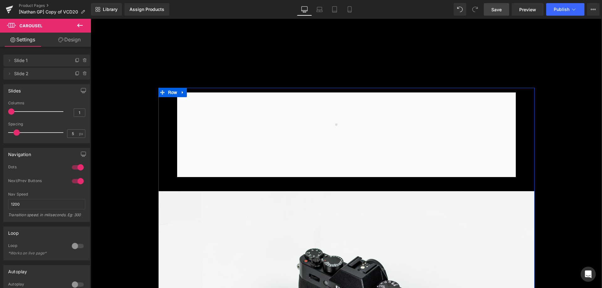
scroll to position [2961, 0]
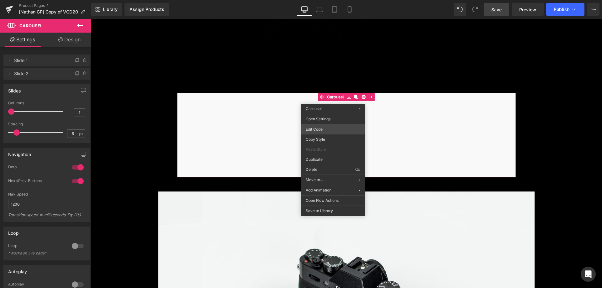
click at [333, 0] on div "Hero Banner You are previewing how the will restyle your page. You can not edit…" at bounding box center [301, 0] width 602 height 0
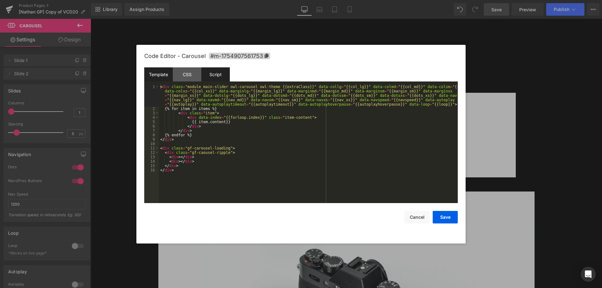
click at [216, 74] on div "Script" at bounding box center [215, 74] width 29 height 14
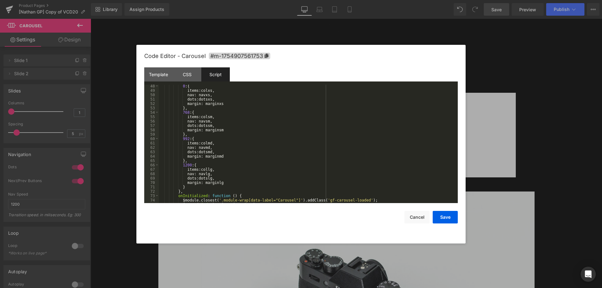
scroll to position [272, 0]
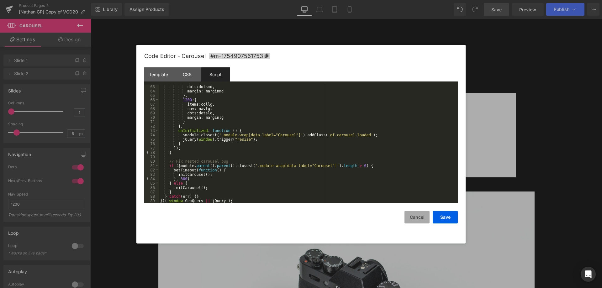
click at [416, 215] on button "Cancel" at bounding box center [416, 217] width 25 height 13
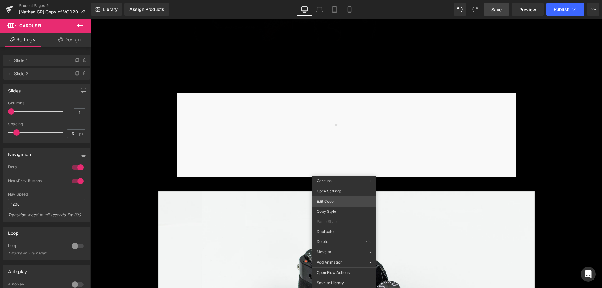
click at [331, 0] on div "Hero Banner You are previewing how the will restyle your page. You can not edit…" at bounding box center [301, 0] width 602 height 0
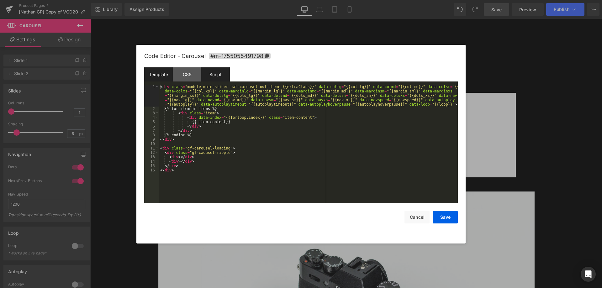
click at [217, 70] on div "Script" at bounding box center [215, 74] width 29 height 14
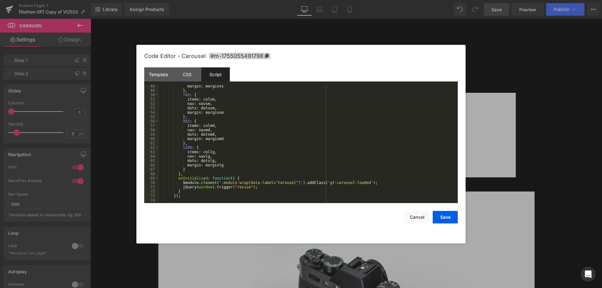
scroll to position [237, 0]
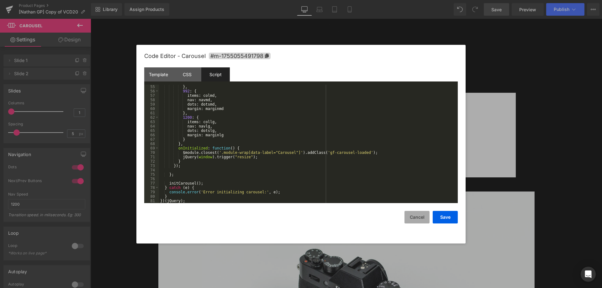
click at [411, 218] on button "Cancel" at bounding box center [416, 217] width 25 height 13
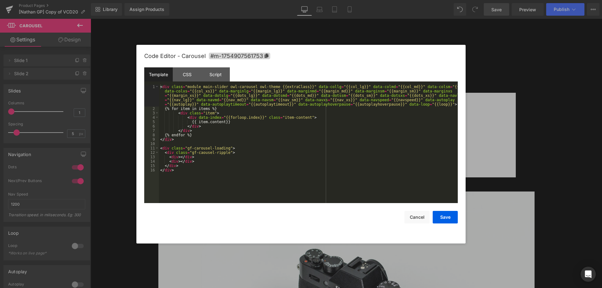
click at [325, 0] on div "Hero Banner You are previewing how the will restyle your page. You can not edit…" at bounding box center [301, 0] width 602 height 0
click at [223, 68] on div "Script" at bounding box center [215, 74] width 29 height 14
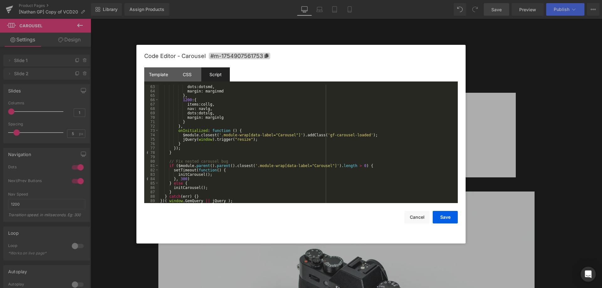
scroll to position [272, 0]
click at [416, 214] on button "Cancel" at bounding box center [416, 217] width 25 height 13
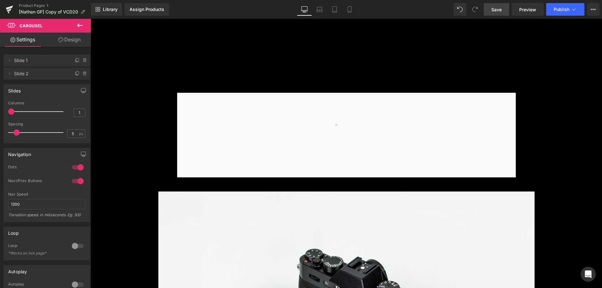
drag, startPoint x: 82, startPoint y: 23, endPoint x: 76, endPoint y: 30, distance: 9.5
click at [82, 23] on icon at bounding box center [80, 26] width 8 height 8
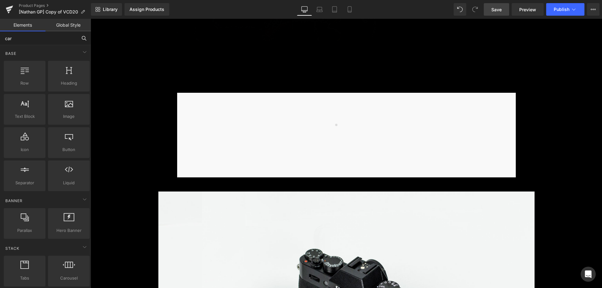
click at [37, 39] on input "car" at bounding box center [38, 38] width 77 height 14
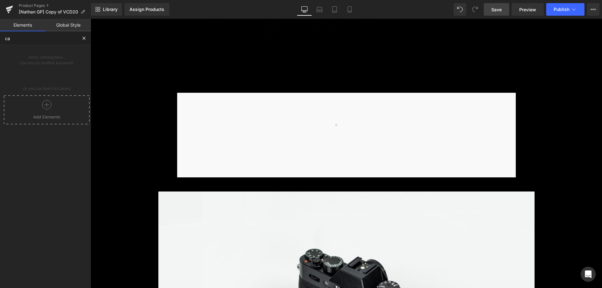
type input "car"
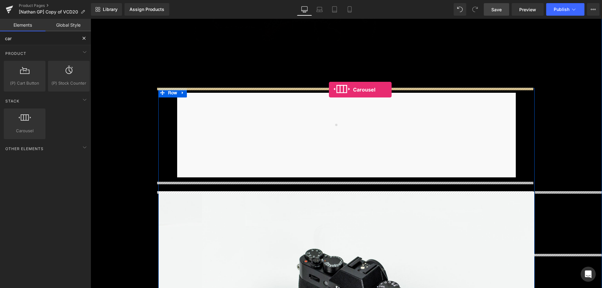
drag, startPoint x: 117, startPoint y: 151, endPoint x: 329, endPoint y: 90, distance: 220.0
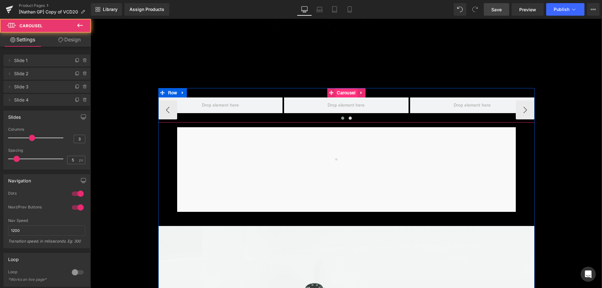
drag, startPoint x: 333, startPoint y: 94, endPoint x: 334, endPoint y: 98, distance: 4.2
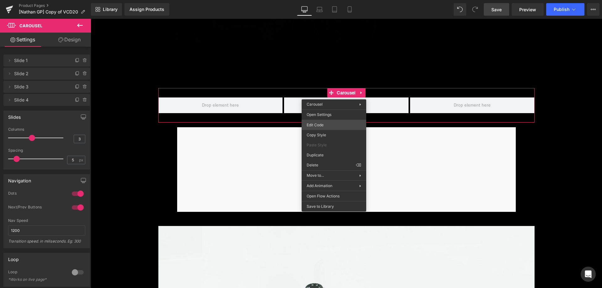
click at [331, 0] on div "Carousel You are previewing how the will restyle your page. You can not edit El…" at bounding box center [301, 0] width 602 height 0
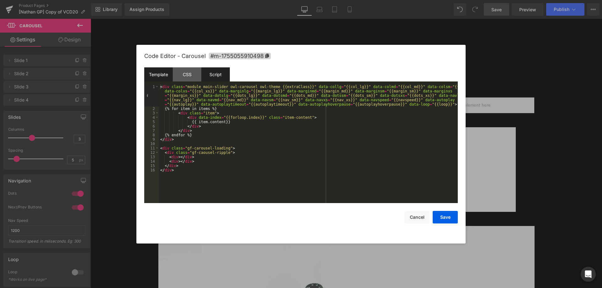
click at [217, 80] on div "Script" at bounding box center [215, 74] width 29 height 14
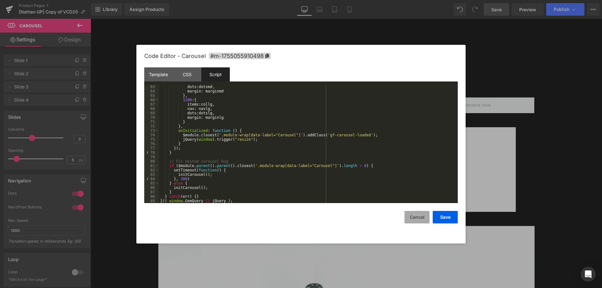
drag, startPoint x: 322, startPoint y: 201, endPoint x: 408, endPoint y: 216, distance: 87.4
click at [413, 220] on button "Cancel" at bounding box center [416, 217] width 25 height 13
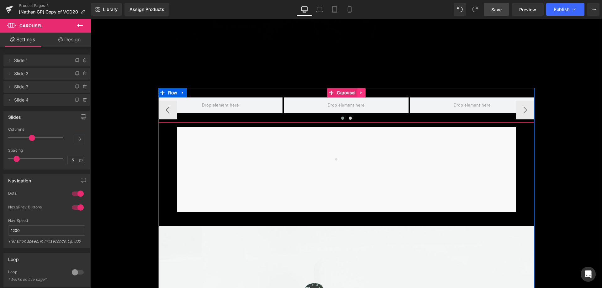
click at [359, 95] on icon at bounding box center [361, 92] width 4 height 5
click at [363, 91] on icon at bounding box center [365, 92] width 4 height 5
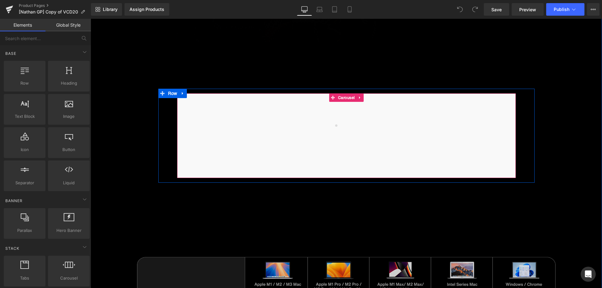
scroll to position [4104, 0]
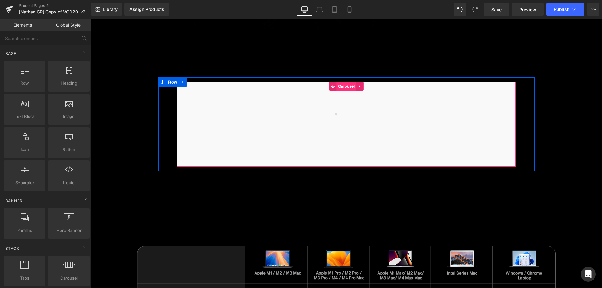
click at [347, 88] on span "Carousel" at bounding box center [346, 86] width 20 height 8
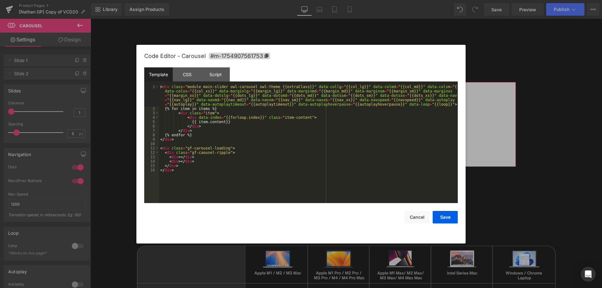
click at [336, 0] on div "Carousel You are previewing how the will restyle your page. You can not edit El…" at bounding box center [301, 0] width 602 height 0
click at [417, 217] on button "Cancel" at bounding box center [416, 217] width 25 height 13
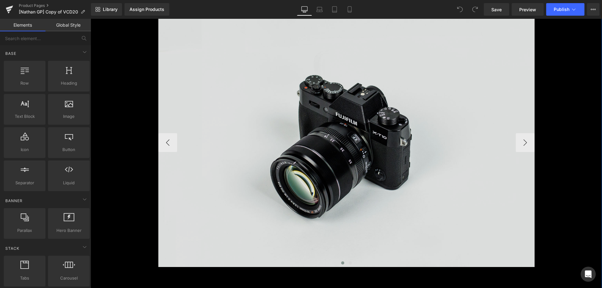
scroll to position [4574, 0]
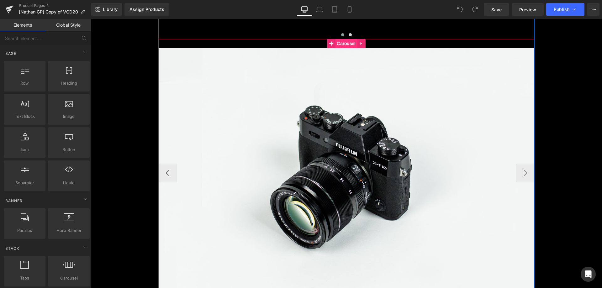
click at [336, 45] on span "Carousel" at bounding box center [346, 43] width 22 height 9
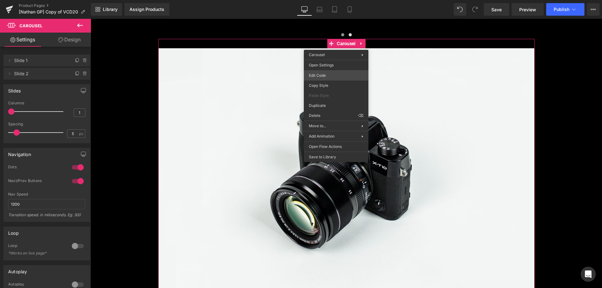
click at [331, 0] on div "Carousel You are previewing how the will restyle your page. You can not edit El…" at bounding box center [301, 0] width 602 height 0
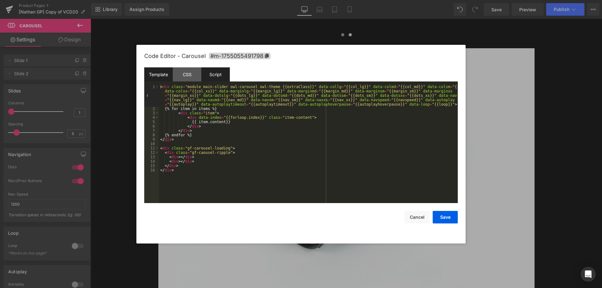
click at [217, 76] on div "Script" at bounding box center [215, 74] width 29 height 14
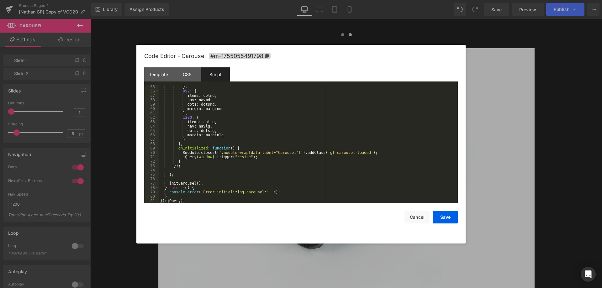
scroll to position [237, 0]
click at [305, 153] on div "} , 992 : { items : colmd , nav : navmd , dots : dotsmd , margin : marginmd } ,…" at bounding box center [307, 148] width 296 height 127
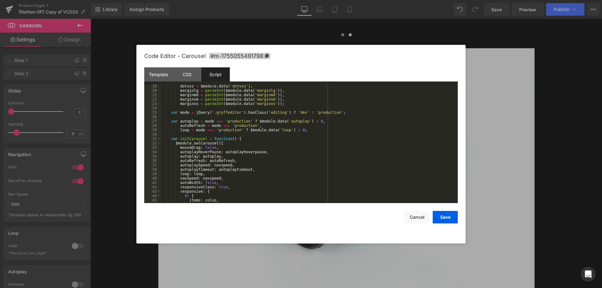
scroll to position [0, 0]
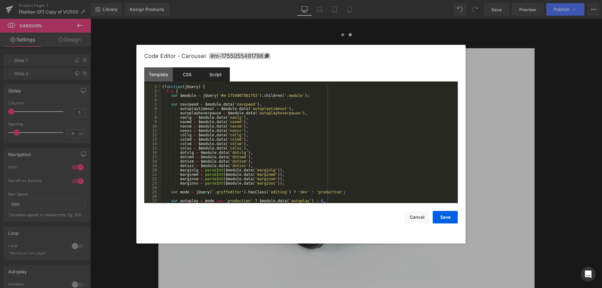
click at [190, 74] on div "CSS" at bounding box center [187, 74] width 29 height 14
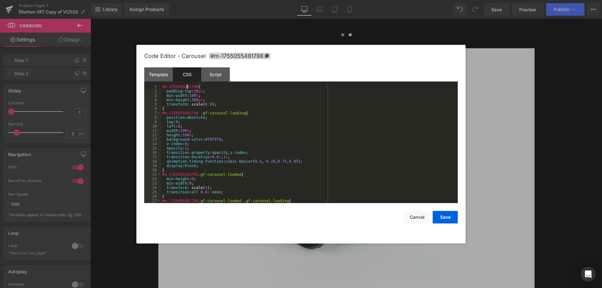
click at [186, 88] on div "#m-1755055491798 { padding-top : 30 px ; min-width : 100 % ; min-height : 300 p…" at bounding box center [308, 148] width 294 height 127
click at [207, 81] on div "Script" at bounding box center [215, 74] width 29 height 14
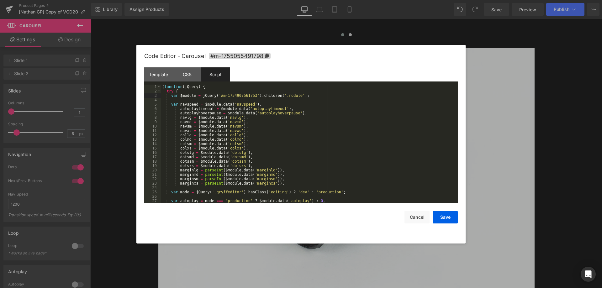
click at [236, 96] on div "( function ( jQuery ) { try { var $module = jQuery ( '#m-1754907561753' ) . chi…" at bounding box center [308, 148] width 294 height 127
click at [440, 215] on button "Save" at bounding box center [444, 217] width 25 height 13
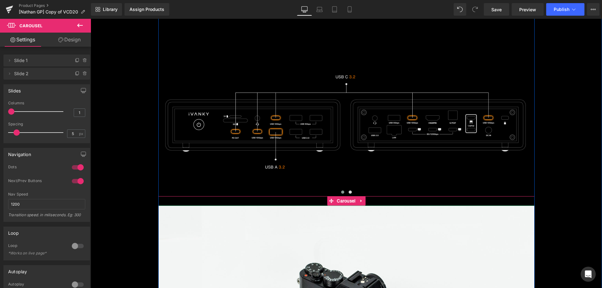
scroll to position [4386, 0]
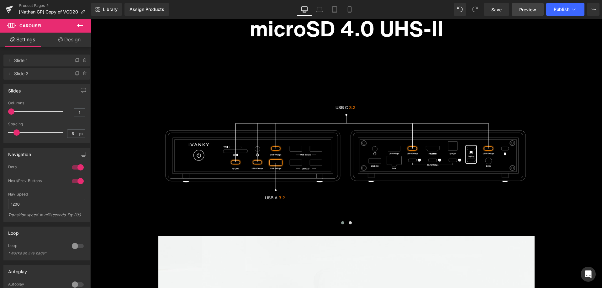
click at [524, 8] on span "Preview" at bounding box center [527, 9] width 17 height 7
click at [498, 11] on span "Save" at bounding box center [496, 9] width 10 height 7
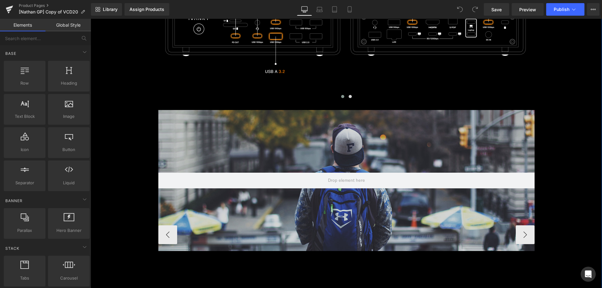
scroll to position [4512, 0]
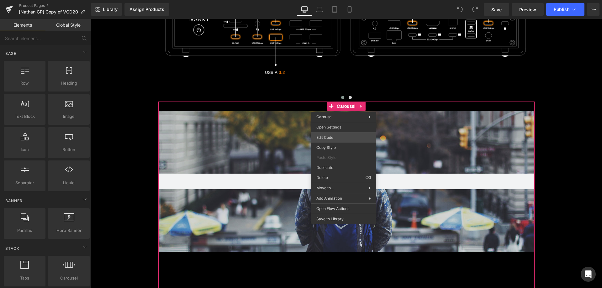
click at [340, 0] on div "You are previewing how the will restyle your page. You can not edit Elements in…" at bounding box center [301, 0] width 602 height 0
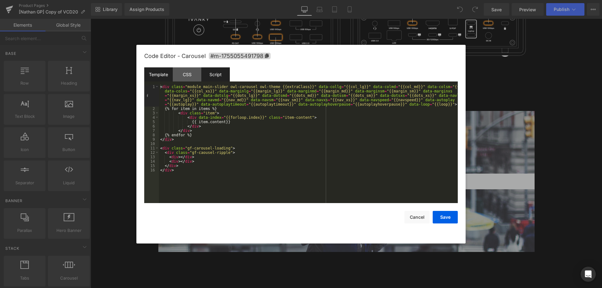
click at [225, 75] on div "Script" at bounding box center [215, 74] width 29 height 14
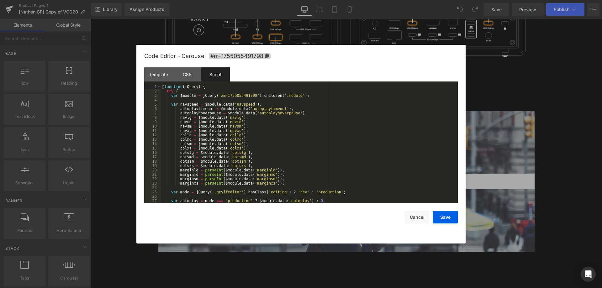
click at [273, 132] on div "( function ( jQuery ) { try { var $module = jQuery ( '#m-1755055491798' ) . chi…" at bounding box center [308, 148] width 294 height 127
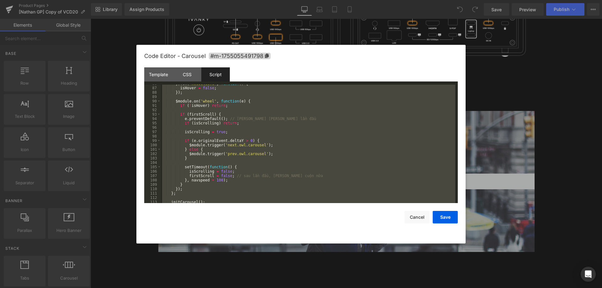
scroll to position [395, 0]
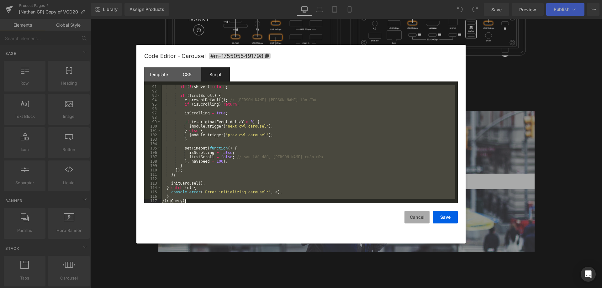
click at [416, 214] on button "Cancel" at bounding box center [416, 217] width 25 height 13
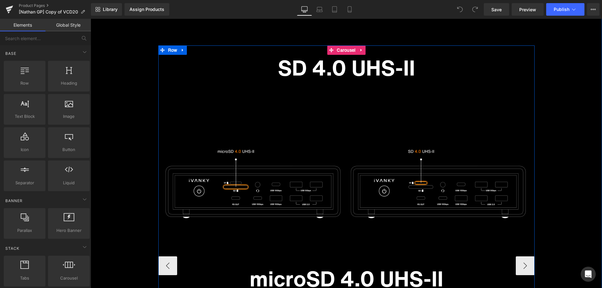
scroll to position [4136, 0]
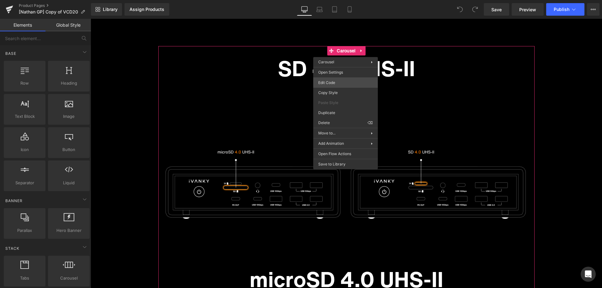
click at [338, 0] on div "You are previewing how the will restyle your page. You can not edit Elements in…" at bounding box center [301, 0] width 602 height 0
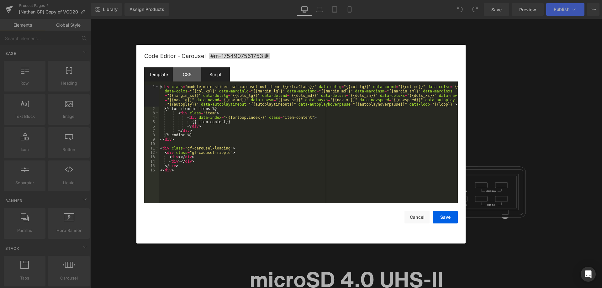
click at [223, 74] on div "Script" at bounding box center [215, 74] width 29 height 14
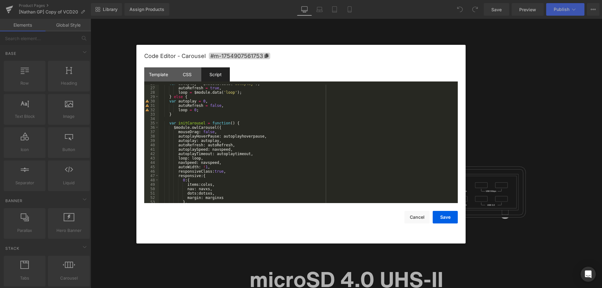
scroll to position [272, 0]
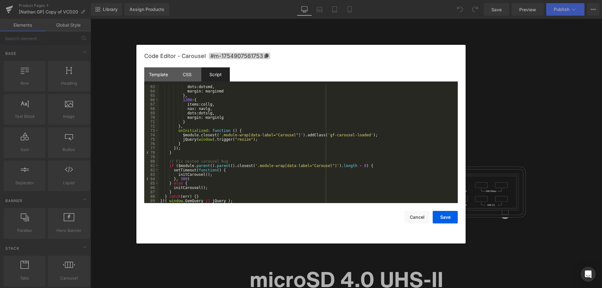
click at [288, 173] on div "dots : dotsmd , margin : marginmd } , 1200 : { items : collg , nav : navlg , do…" at bounding box center [307, 148] width 296 height 127
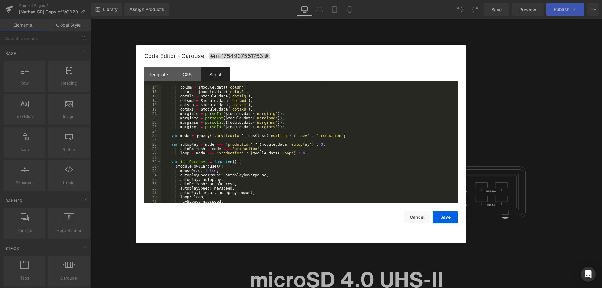
scroll to position [0, 0]
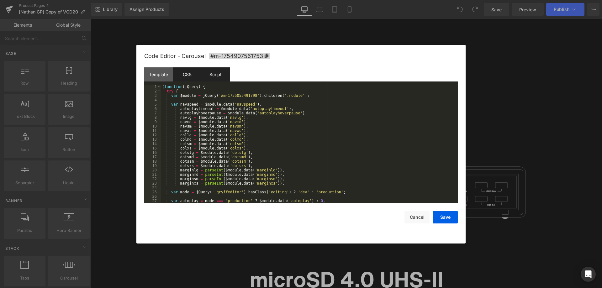
click at [178, 77] on div "CSS" at bounding box center [187, 74] width 29 height 14
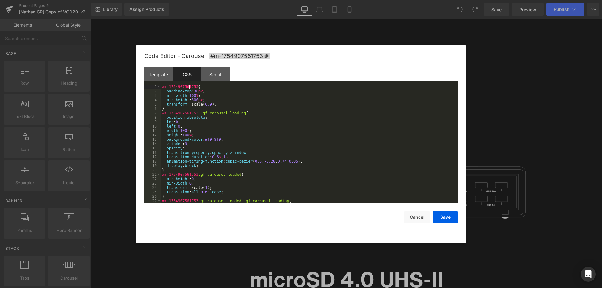
click at [189, 87] on div "#m-1754907561753 { padding-top : 30 px ; min-width : 100 % ; min-height : 300 p…" at bounding box center [308, 148] width 294 height 127
click at [211, 76] on div "Script" at bounding box center [215, 74] width 29 height 14
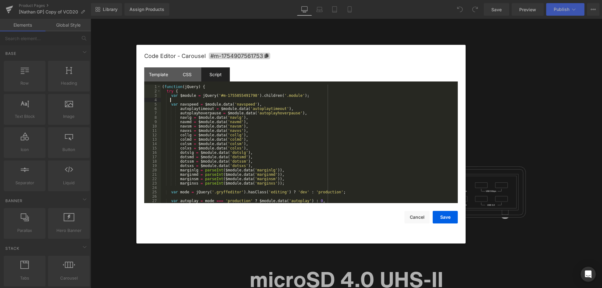
click at [241, 98] on div "( function ( jQuery ) { try { var $module = jQuery ( '#m-1755055491798' ) . chi…" at bounding box center [308, 148] width 294 height 127
click at [243, 95] on div "( function ( jQuery ) { try { var $module = jQuery ( '#m-1755055491798' ) . chi…" at bounding box center [308, 148] width 294 height 127
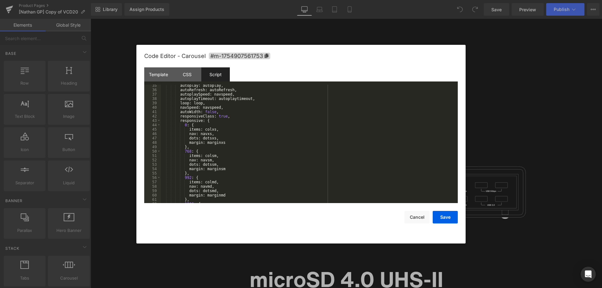
scroll to position [301, 0]
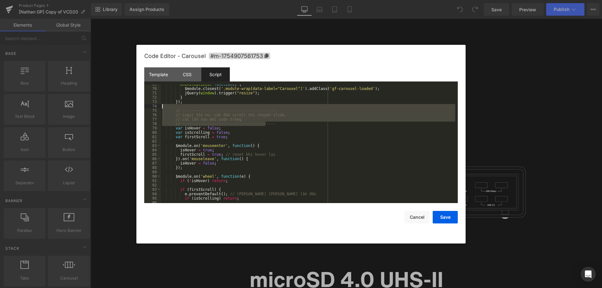
drag, startPoint x: 271, startPoint y: 122, endPoint x: 271, endPoint y: 104, distance: 17.9
click at [271, 104] on div "onInitialized : function ( ) { $module . closest ( '.module-wrap[data-label="Ca…" at bounding box center [308, 145] width 294 height 127
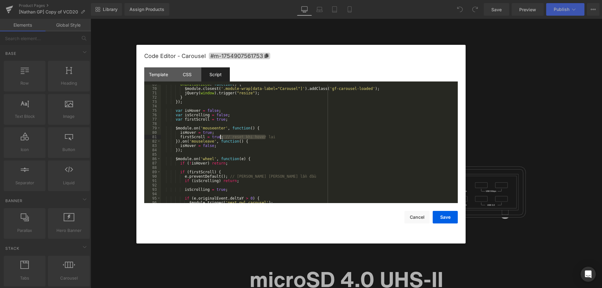
drag, startPoint x: 269, startPoint y: 138, endPoint x: 219, endPoint y: 137, distance: 49.5
click at [219, 137] on div "onInitialized : function ( ) { $module . closest ( '.module-wrap[data-label="Ca…" at bounding box center [308, 145] width 294 height 127
drag, startPoint x: 224, startPoint y: 176, endPoint x: 296, endPoint y: 174, distance: 71.8
click at [295, 174] on div "onInitialized : function ( ) { $module . closest ( '.module-wrap[data-label="Ca…" at bounding box center [308, 145] width 294 height 127
click at [292, 177] on div "onInitialized : function ( ) { $module . closest ( '.module-wrap[data-label="Ca…" at bounding box center [308, 145] width 294 height 127
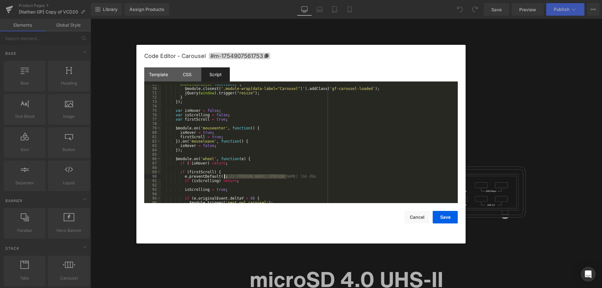
drag, startPoint x: 298, startPoint y: 176, endPoint x: 224, endPoint y: 176, distance: 73.9
click at [224, 176] on div "onInitialized : function ( ) { $module . closest ( '.module-wrap[data-label="Ca…" at bounding box center [308, 145] width 294 height 127
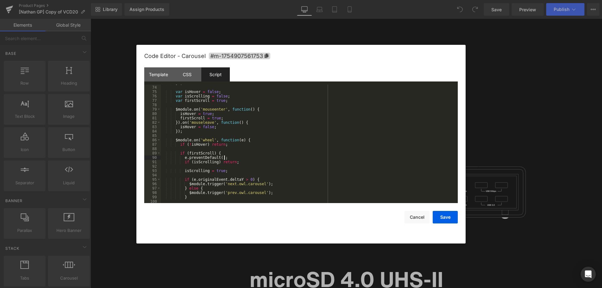
scroll to position [377, 0]
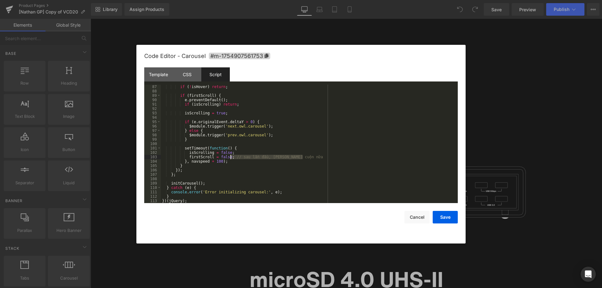
drag, startPoint x: 306, startPoint y: 155, endPoint x: 230, endPoint y: 156, distance: 76.1
click at [230, 156] on div "if ( ! isHover ) return ; if ( firstScroll ) { e . preventDefault ( ) ; if ( is…" at bounding box center [308, 148] width 294 height 127
click at [438, 216] on button "Save" at bounding box center [444, 217] width 25 height 13
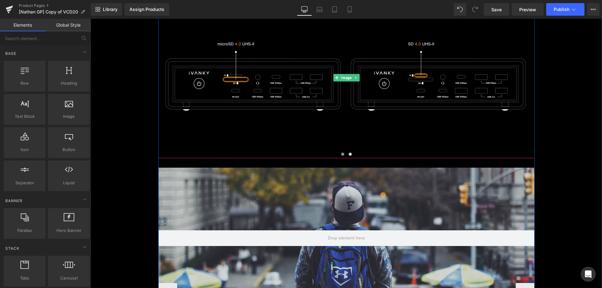
scroll to position [4292, 0]
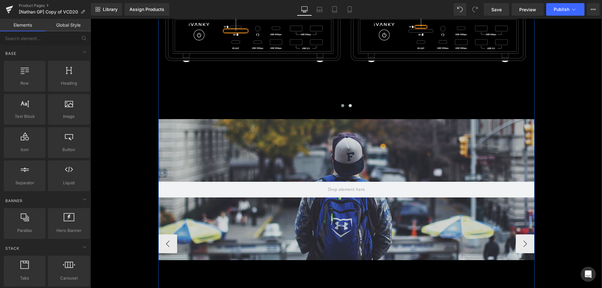
click at [348, 149] on div "Hero Banner 200px" at bounding box center [346, 189] width 376 height 141
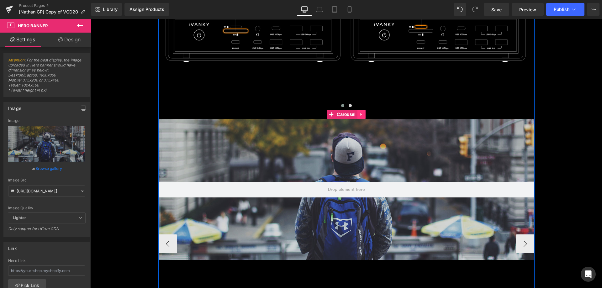
click at [360, 115] on icon at bounding box center [361, 114] width 4 height 5
click at [365, 116] on icon at bounding box center [365, 114] width 4 height 5
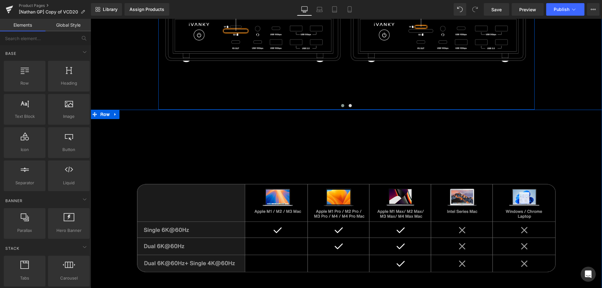
scroll to position [3160, 0]
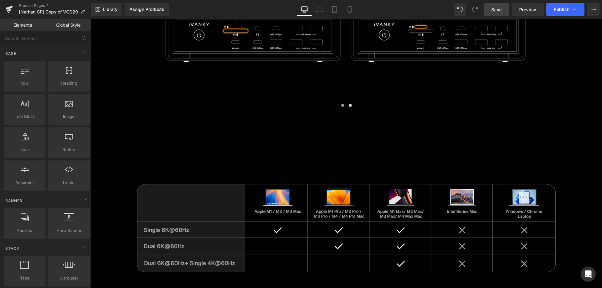
click at [503, 9] on link "Save" at bounding box center [495, 9] width 25 height 13
click at [520, 10] on span "Preview" at bounding box center [527, 9] width 17 height 7
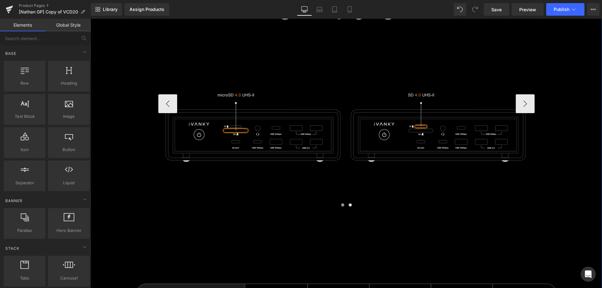
scroll to position [3004, 0]
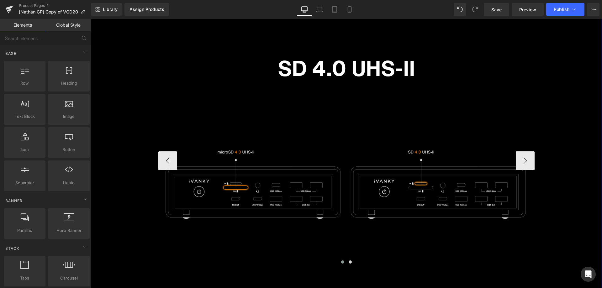
click at [338, 146] on img at bounding box center [346, 185] width 376 height 161
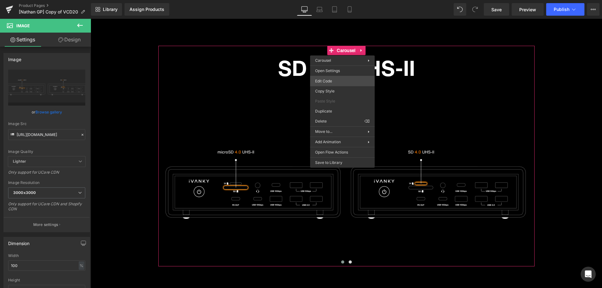
click at [332, 0] on div "You are previewing how the will restyle your page. You can not edit Elements in…" at bounding box center [301, 0] width 602 height 0
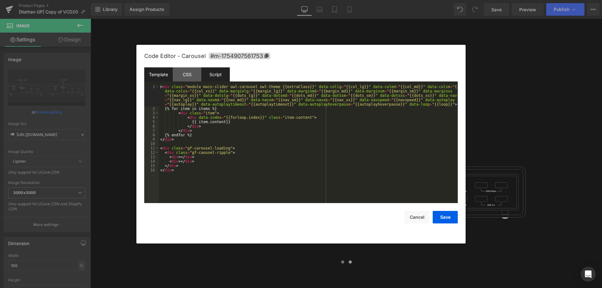
click at [221, 74] on div "Script" at bounding box center [215, 74] width 29 height 14
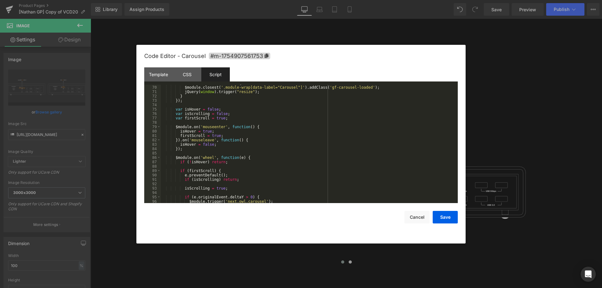
scroll to position [321, 0]
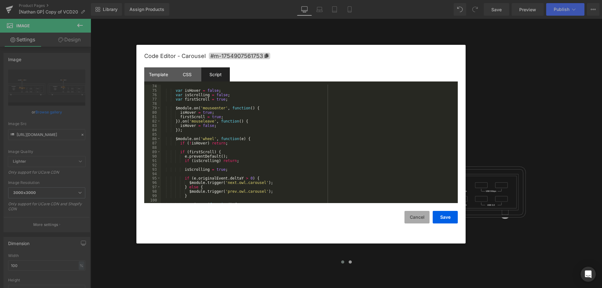
click at [417, 216] on button "Cancel" at bounding box center [416, 217] width 25 height 13
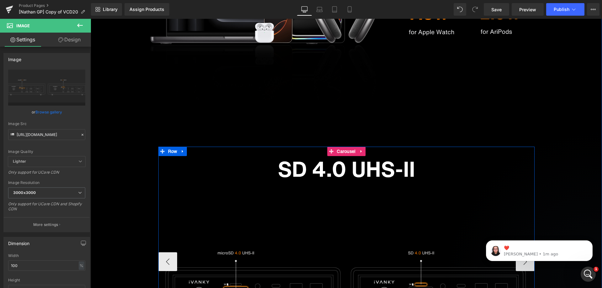
scroll to position [3004, 0]
